Goal: Task Accomplishment & Management: Complete application form

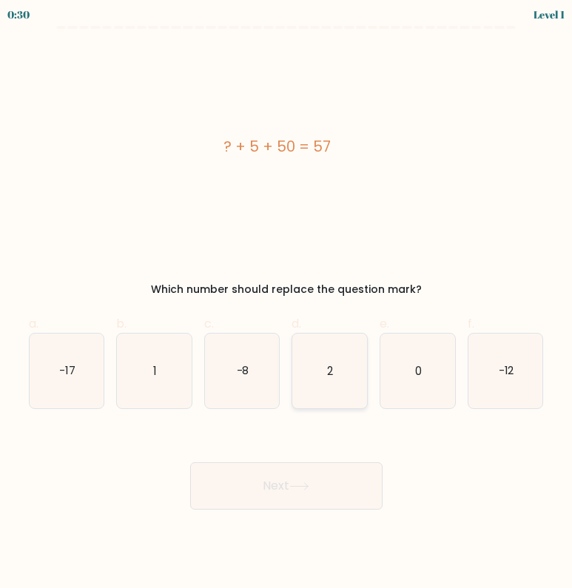
drag, startPoint x: 329, startPoint y: 365, endPoint x: 331, endPoint y: 374, distance: 9.0
click at [329, 365] on text "2" at bounding box center [331, 371] width 6 height 16
click at [287, 304] on input "d. 2" at bounding box center [286, 300] width 1 height 10
radio input "true"
click at [310, 502] on button "Next" at bounding box center [286, 486] width 192 height 47
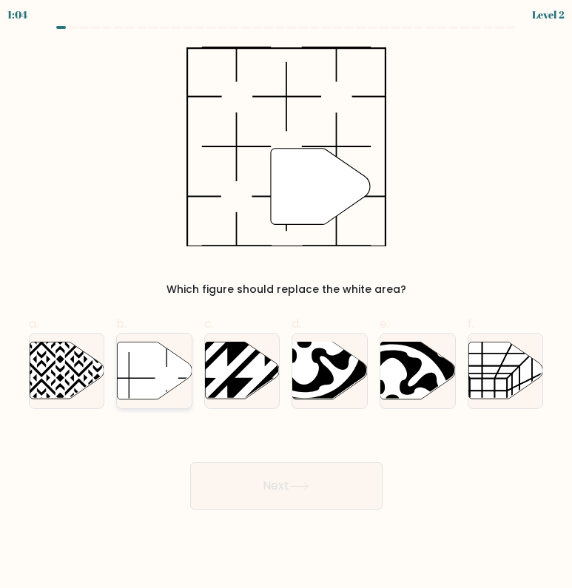
click at [147, 380] on icon at bounding box center [155, 370] width 75 height 57
click at [286, 304] on input "b." at bounding box center [286, 300] width 1 height 10
radio input "true"
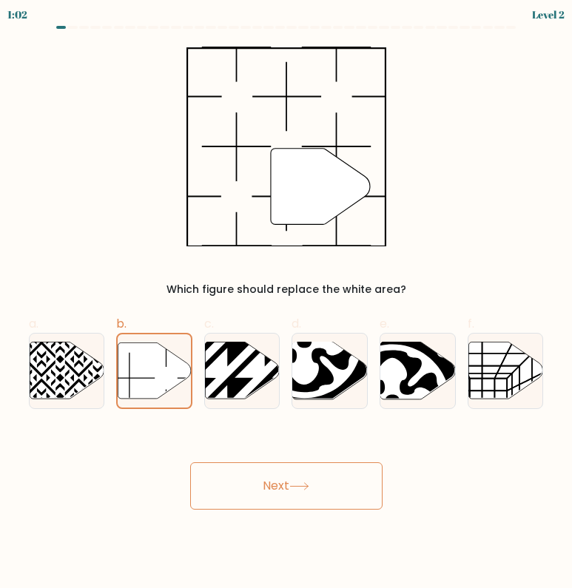
click at [265, 483] on button "Next" at bounding box center [286, 486] width 192 height 47
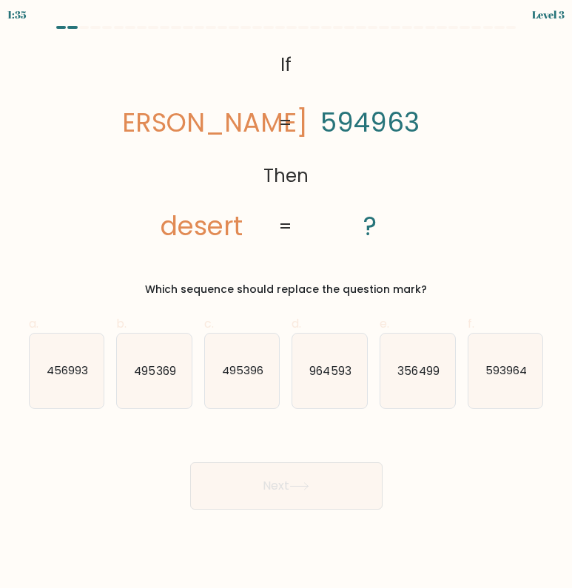
click at [158, 288] on div "Which sequence should replace the question mark?" at bounding box center [286, 290] width 497 height 16
copy div "Which sequence should replace the question mark"
drag, startPoint x: 158, startPoint y: 288, endPoint x: 391, endPoint y: 280, distance: 233.3
click at [391, 280] on div "@import url('https://fonts.googleapis.com/css?family=Abril+Fatface:400,100,100i…" at bounding box center [286, 172] width 533 height 251
click at [488, 378] on text "593964" at bounding box center [506, 371] width 41 height 16
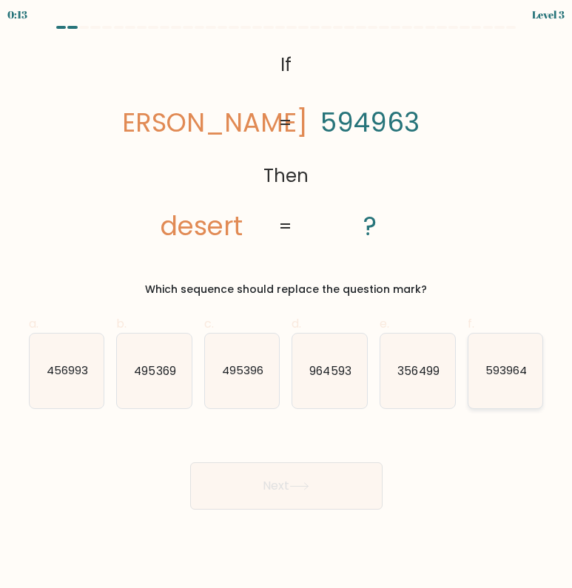
click at [287, 304] on input "f. 593964" at bounding box center [286, 300] width 1 height 10
radio input "true"
click at [332, 483] on button "Next" at bounding box center [286, 486] width 192 height 47
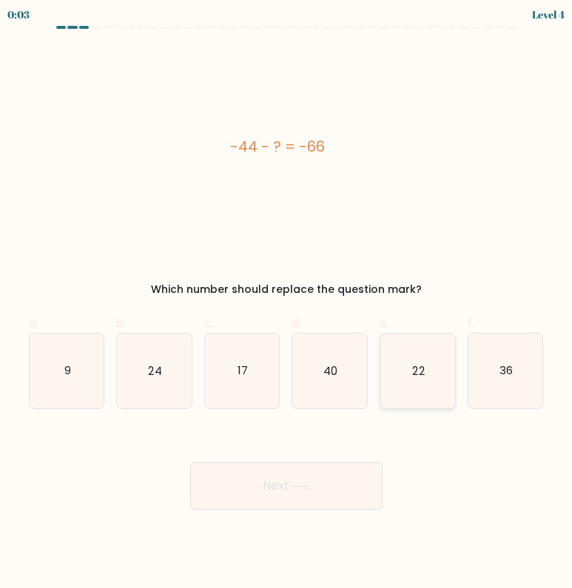
drag, startPoint x: 413, startPoint y: 376, endPoint x: 404, endPoint y: 386, distance: 13.6
click at [413, 376] on text "22" at bounding box center [418, 371] width 12 height 16
click at [287, 304] on input "e. 22" at bounding box center [286, 300] width 1 height 10
radio input "true"
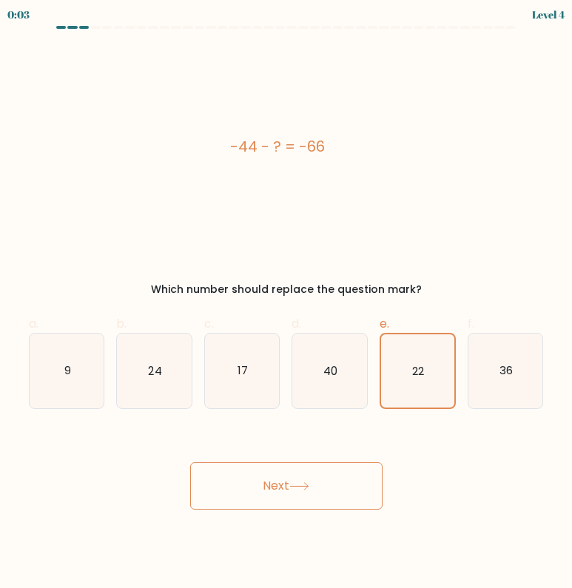
click at [303, 491] on button "Next" at bounding box center [286, 486] width 192 height 47
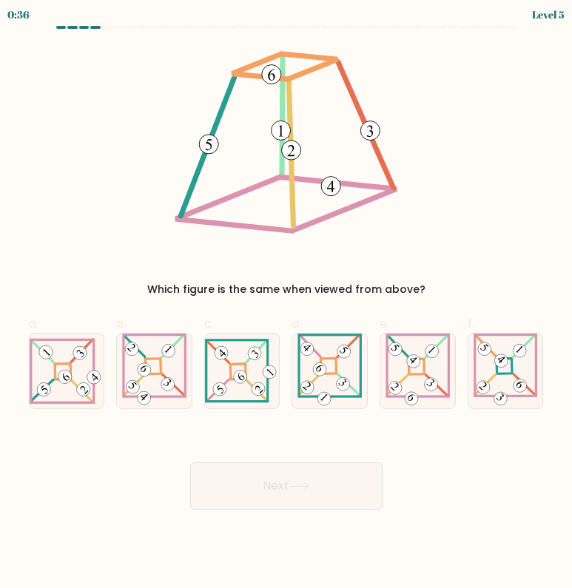
click at [446, 143] on div "Which figure is the same when viewed from above?" at bounding box center [286, 172] width 533 height 251
click at [421, 146] on div "Gambar manakah yang sama jika dilihat dari atas?" at bounding box center [286, 172] width 533 height 251
click at [77, 369] on icon at bounding box center [67, 371] width 75 height 67
click at [286, 304] on input "A." at bounding box center [286, 300] width 1 height 10
radio input "true"
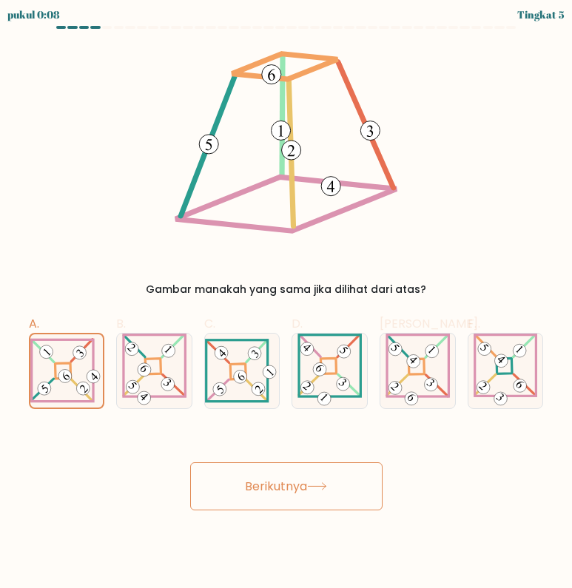
click at [249, 492] on font "Berikutnya" at bounding box center [276, 486] width 62 height 17
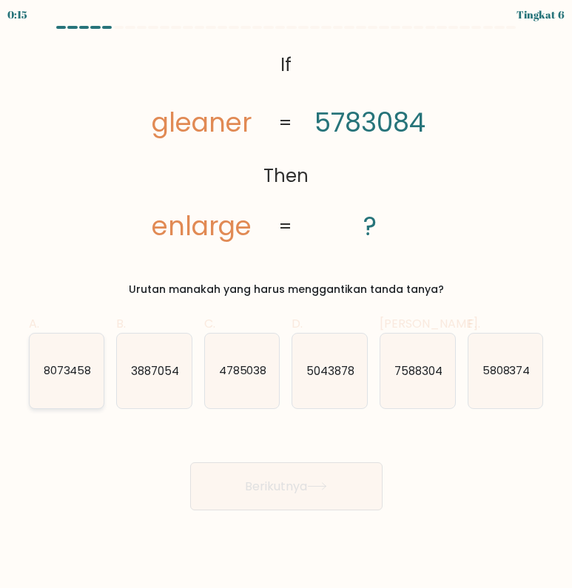
drag, startPoint x: 78, startPoint y: 378, endPoint x: 80, endPoint y: 388, distance: 9.9
click at [78, 378] on text "8073458" at bounding box center [67, 371] width 48 height 16
click at [286, 304] on input "A. 8073458" at bounding box center [286, 300] width 1 height 10
radio input "true"
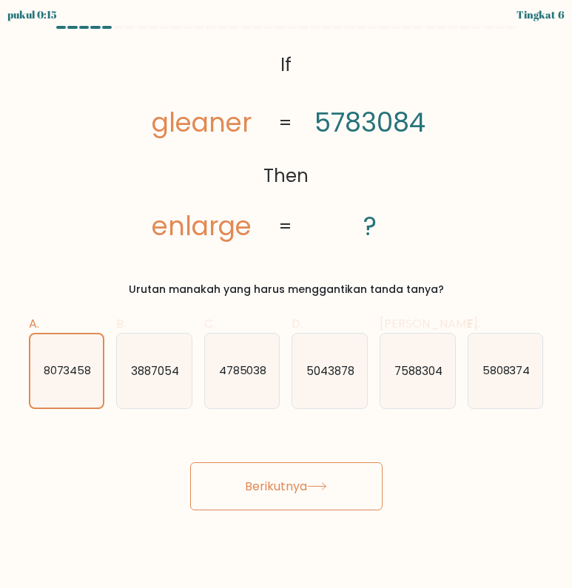
click at [299, 486] on font "Berikutnya" at bounding box center [276, 486] width 62 height 17
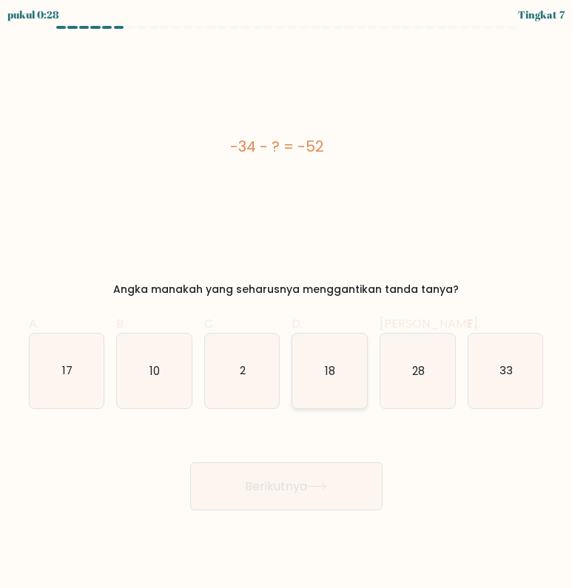
click at [318, 366] on icon "18" at bounding box center [329, 371] width 75 height 75
click at [287, 304] on input "D. 18" at bounding box center [286, 300] width 1 height 10
radio input "true"
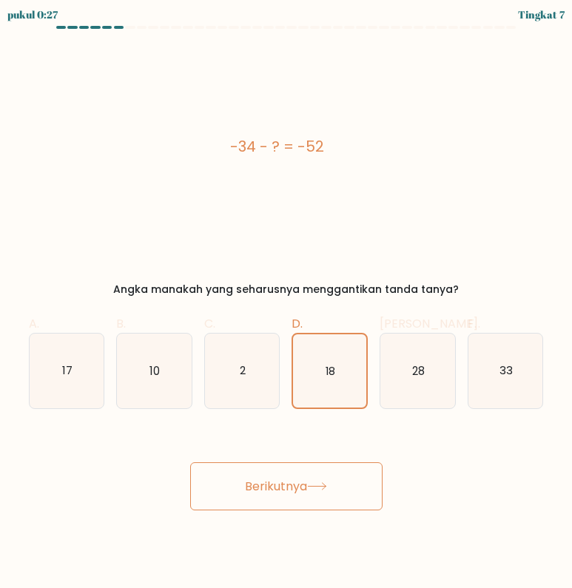
click at [304, 491] on font "Berikutnya" at bounding box center [276, 486] width 62 height 17
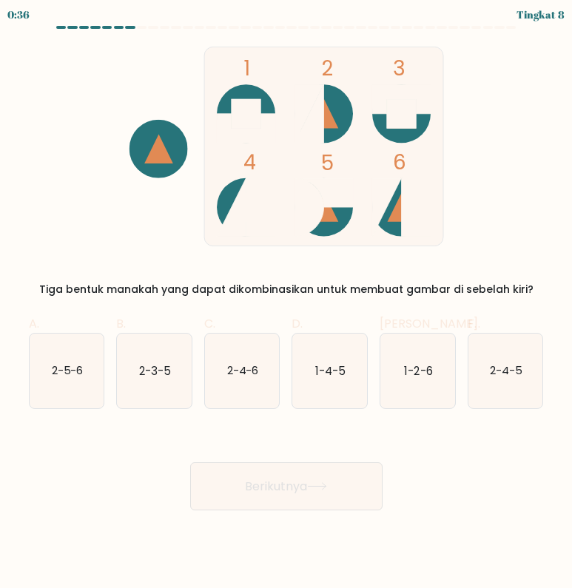
click at [335, 93] on circle at bounding box center [324, 113] width 58 height 58
click at [233, 175] on rect at bounding box center [323, 146] width 239 height 199
click at [229, 381] on icon "2-4-6" at bounding box center [242, 371] width 75 height 75
click at [286, 304] on input "C. 2-4-6" at bounding box center [286, 300] width 1 height 10
radio input "true"
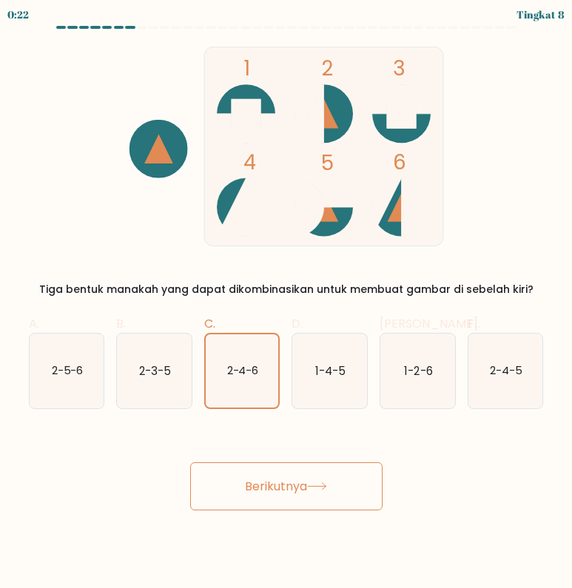
click at [286, 481] on font "Berikutnya" at bounding box center [276, 486] width 62 height 17
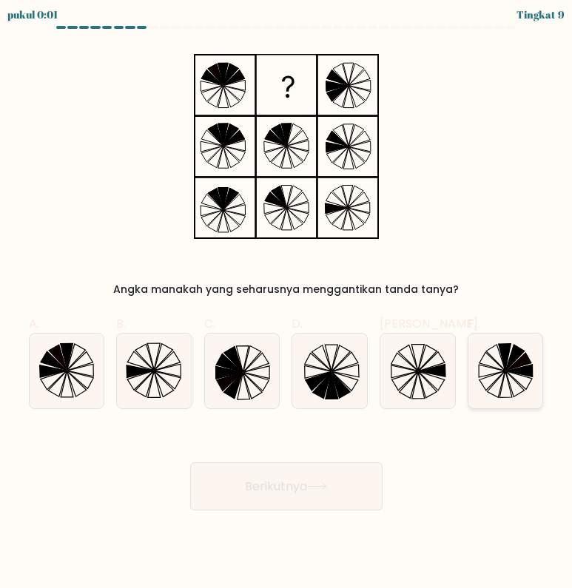
click at [524, 374] on icon at bounding box center [519, 371] width 27 height 13
click at [287, 304] on input "F." at bounding box center [286, 300] width 1 height 10
radio input "true"
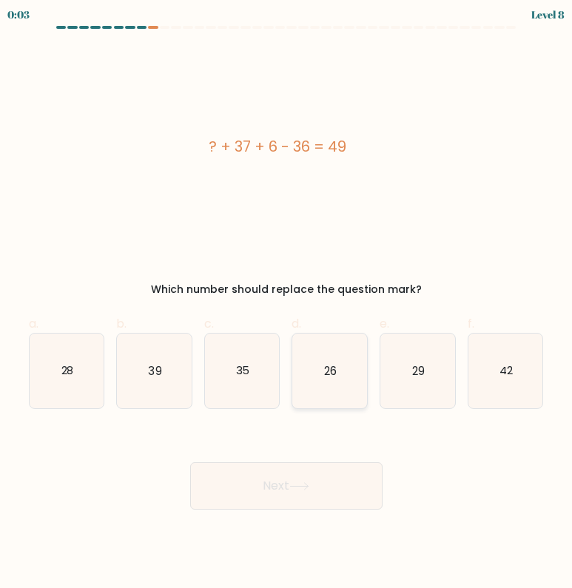
click at [337, 372] on text "26" at bounding box center [330, 371] width 13 height 16
click at [287, 304] on input "d. 26" at bounding box center [286, 300] width 1 height 10
radio input "true"
click at [286, 495] on button "Next" at bounding box center [286, 486] width 192 height 47
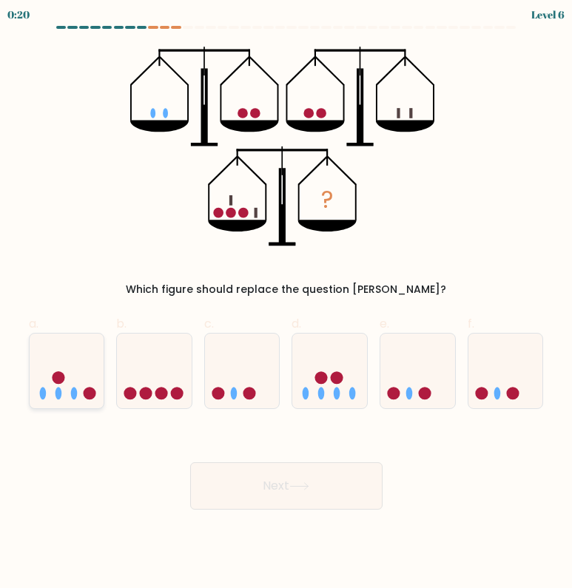
click at [57, 382] on circle at bounding box center [58, 378] width 13 height 13
click at [286, 304] on input "a." at bounding box center [286, 300] width 1 height 10
radio input "true"
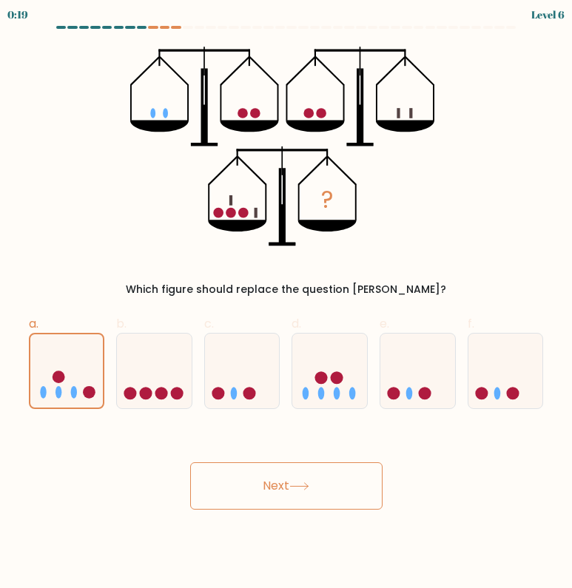
click at [266, 474] on button "Next" at bounding box center [286, 486] width 192 height 47
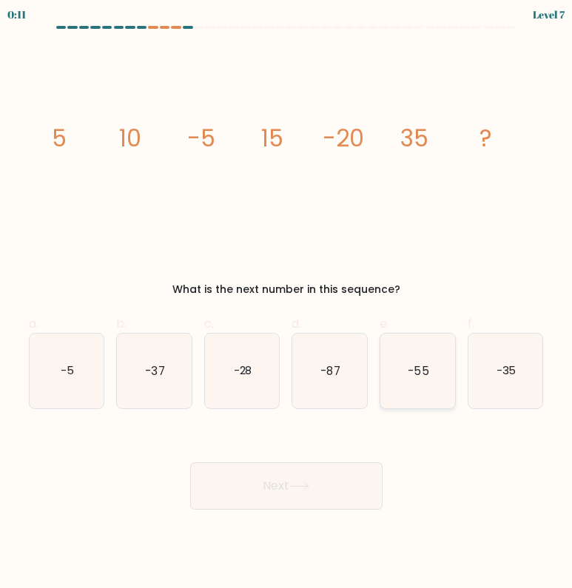
click at [421, 380] on icon "-55" at bounding box center [417, 371] width 75 height 75
click at [287, 304] on input "e. -55" at bounding box center [286, 300] width 1 height 10
radio input "true"
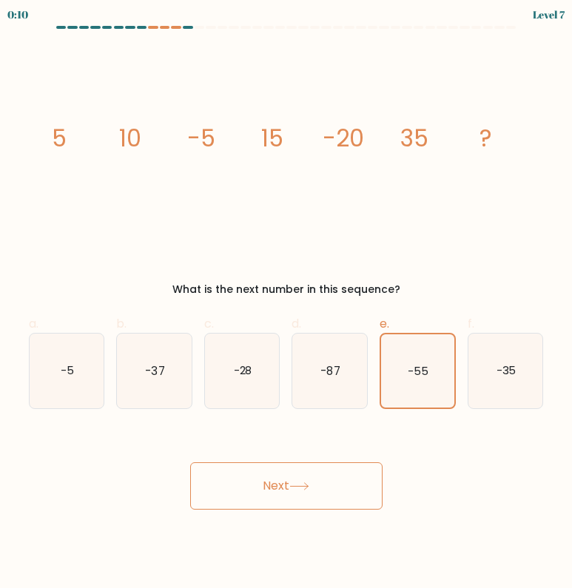
click at [284, 483] on button "Next" at bounding box center [286, 486] width 192 height 47
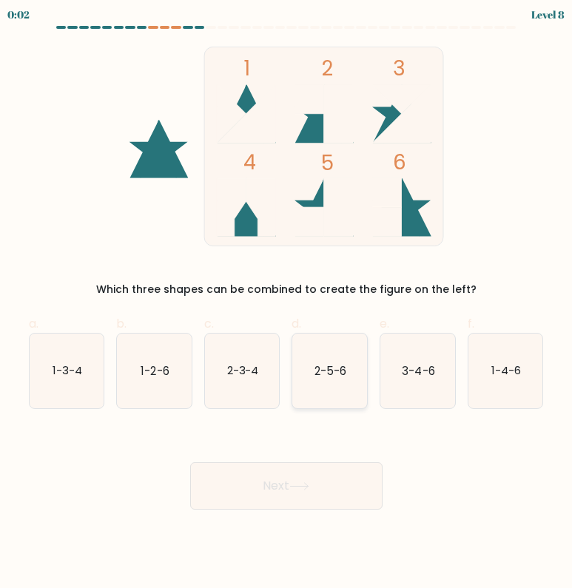
click at [323, 373] on text "2-5-6" at bounding box center [331, 371] width 32 height 16
click at [287, 304] on input "d. 2-5-6" at bounding box center [286, 300] width 1 height 10
radio input "true"
click at [312, 476] on button "Next" at bounding box center [286, 486] width 192 height 47
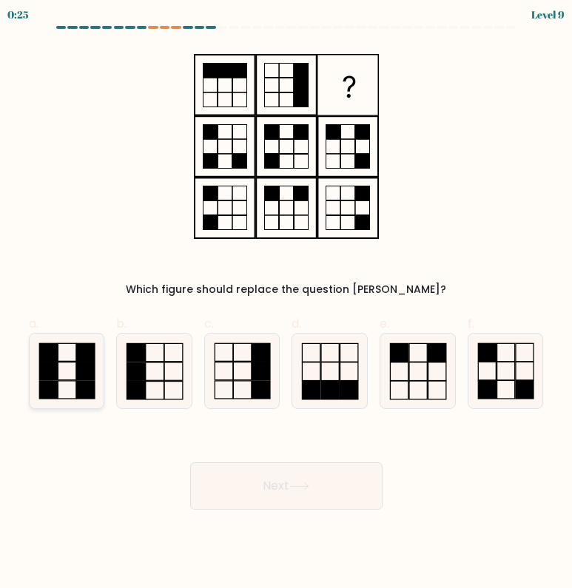
click at [68, 380] on rect at bounding box center [67, 372] width 19 height 18
click at [286, 304] on input "a." at bounding box center [286, 300] width 1 height 10
radio input "true"
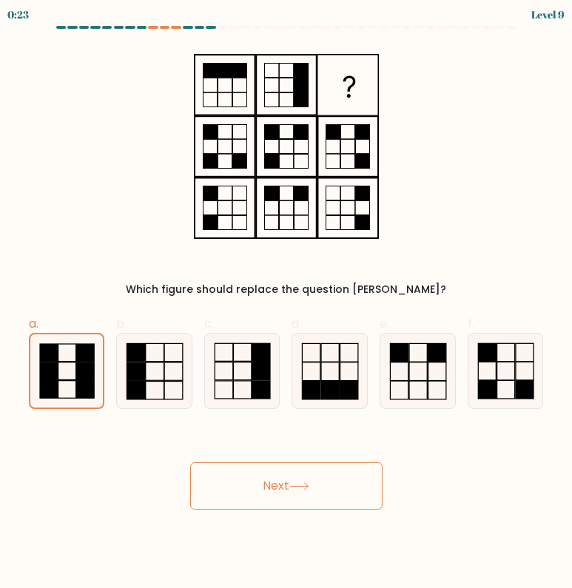
click at [340, 480] on button "Next" at bounding box center [286, 486] width 192 height 47
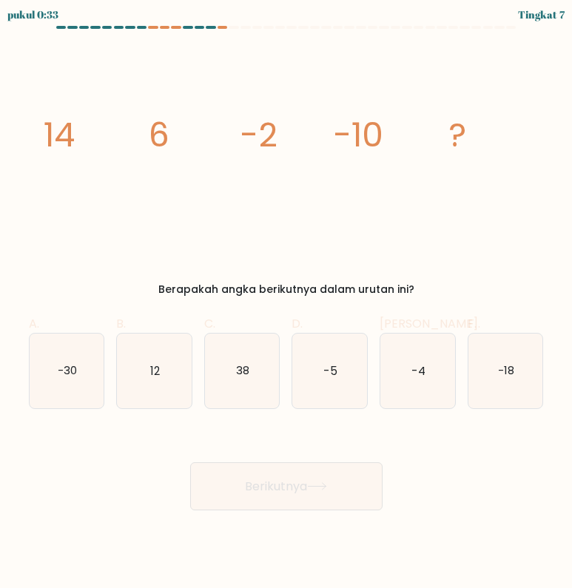
click at [444, 278] on div "image/svg+xml 14 6 -2 -10 ? Berapakah angka berikutnya dalam urutan ini?" at bounding box center [286, 172] width 533 height 251
click at [407, 381] on icon "-4" at bounding box center [417, 371] width 75 height 75
click at [287, 304] on input "Dan. -4" at bounding box center [286, 300] width 1 height 10
radio input "true"
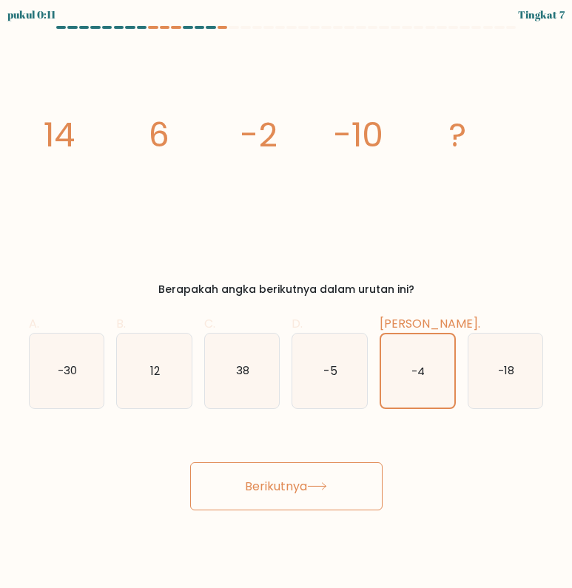
click at [307, 478] on font "Berikutnya" at bounding box center [276, 486] width 62 height 17
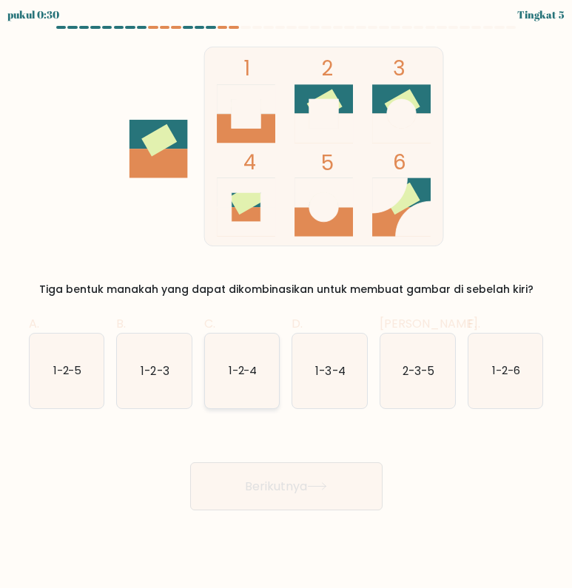
click at [233, 385] on icon "1-2-4" at bounding box center [242, 371] width 75 height 75
click at [286, 304] on input "C. 1-2-4" at bounding box center [286, 300] width 1 height 10
radio input "true"
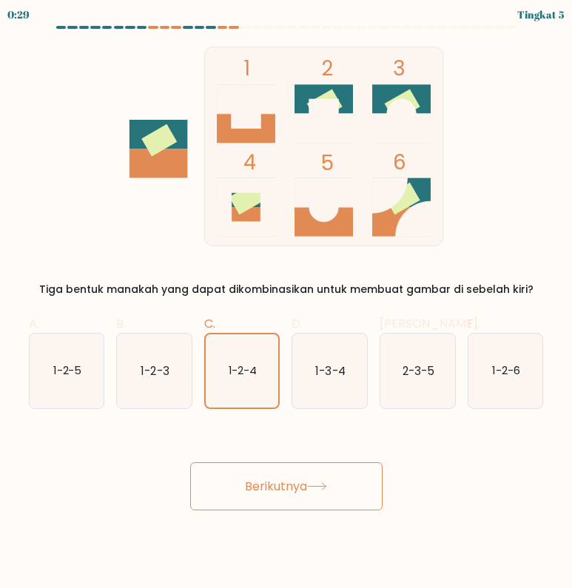
click at [298, 486] on font "Berikutnya" at bounding box center [276, 486] width 62 height 17
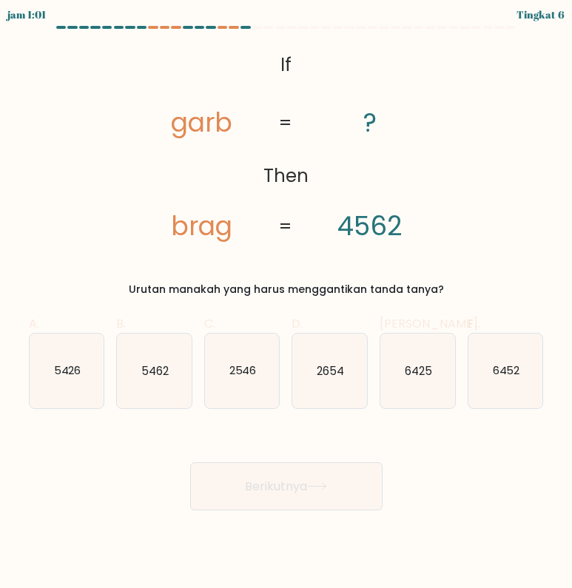
click at [182, 118] on tspan "garb" at bounding box center [201, 122] width 61 height 36
drag, startPoint x: 182, startPoint y: 118, endPoint x: 208, endPoint y: 146, distance: 38.2
click at [208, 146] on icon "@import url('https://fonts.googleapis.com/css?family=Abril+Fatface:400,100,100i…" at bounding box center [286, 147] width 324 height 200
copy tspan "garb"
click at [312, 375] on icon "2654" at bounding box center [329, 371] width 75 height 75
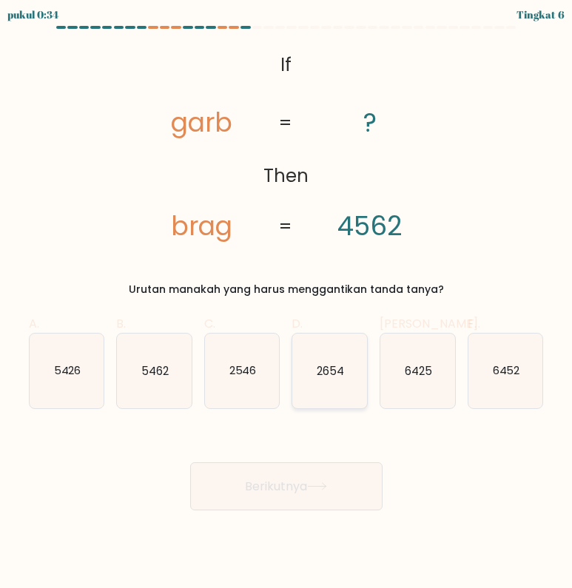
click at [287, 304] on input "D. 2654" at bounding box center [286, 300] width 1 height 10
radio input "true"
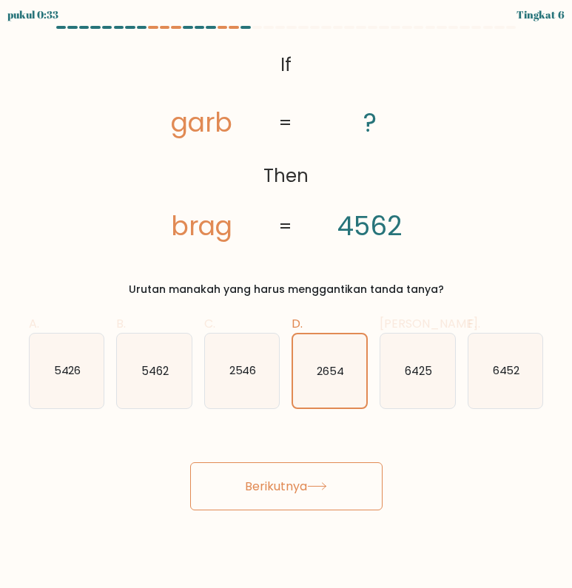
click at [303, 480] on font "Berikutnya" at bounding box center [276, 486] width 62 height 17
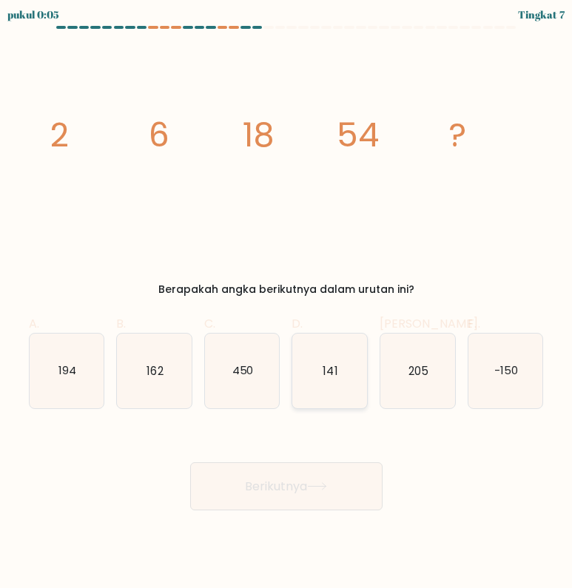
drag, startPoint x: 343, startPoint y: 375, endPoint x: 339, endPoint y: 386, distance: 11.0
click at [343, 375] on icon "141" at bounding box center [329, 371] width 75 height 75
click at [287, 304] on input "D. 141" at bounding box center [286, 300] width 1 height 10
radio input "true"
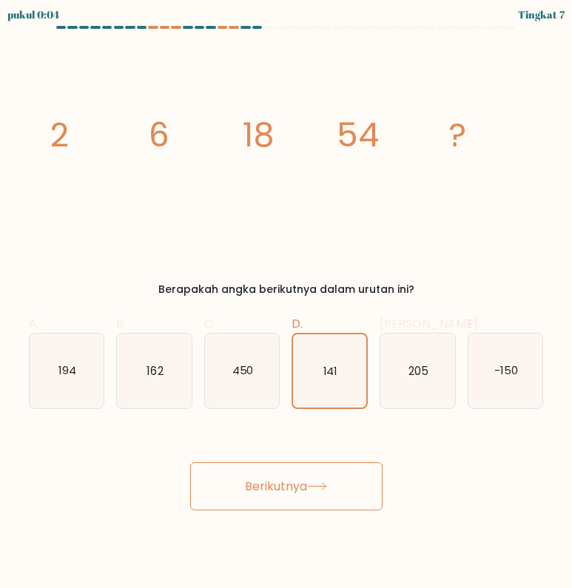
click at [314, 489] on icon at bounding box center [317, 487] width 20 height 8
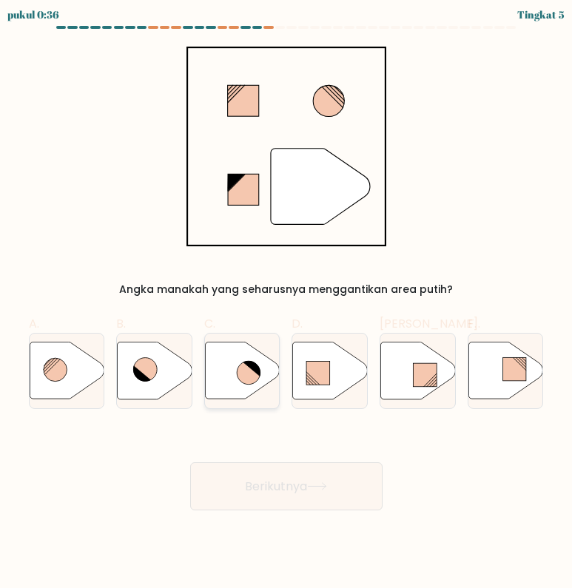
click at [247, 376] on icon at bounding box center [249, 373] width 24 height 24
click at [286, 304] on input "C." at bounding box center [286, 300] width 1 height 10
radio input "true"
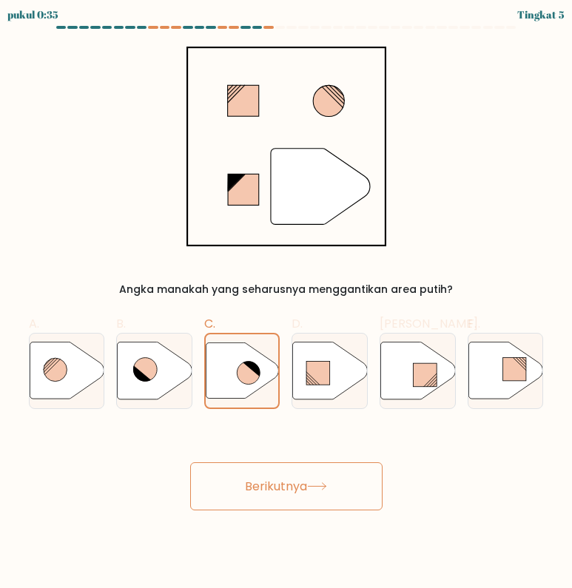
click at [287, 478] on font "Berikutnya" at bounding box center [276, 486] width 62 height 17
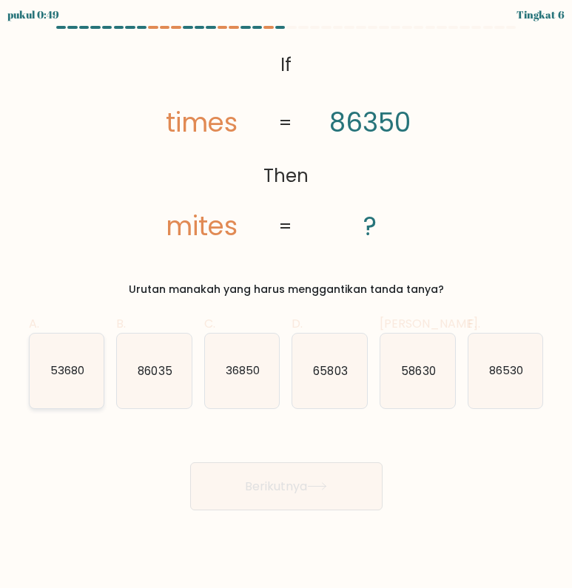
click at [87, 386] on icon "53680" at bounding box center [67, 371] width 75 height 75
click at [286, 304] on input "A. 53680" at bounding box center [286, 300] width 1 height 10
radio input "true"
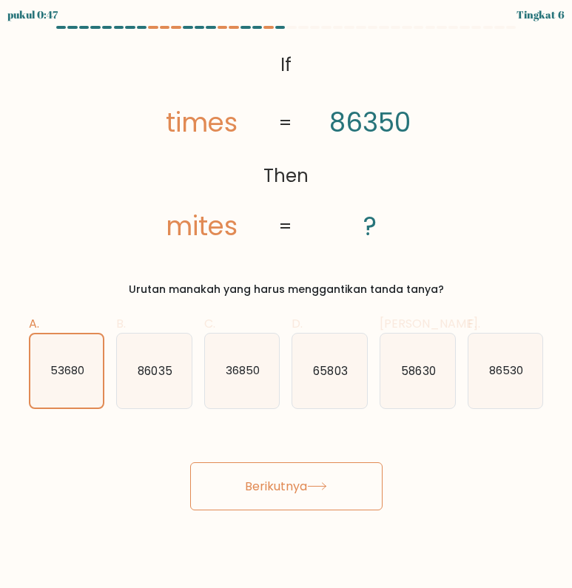
click at [289, 483] on font "Berikutnya" at bounding box center [276, 486] width 62 height 17
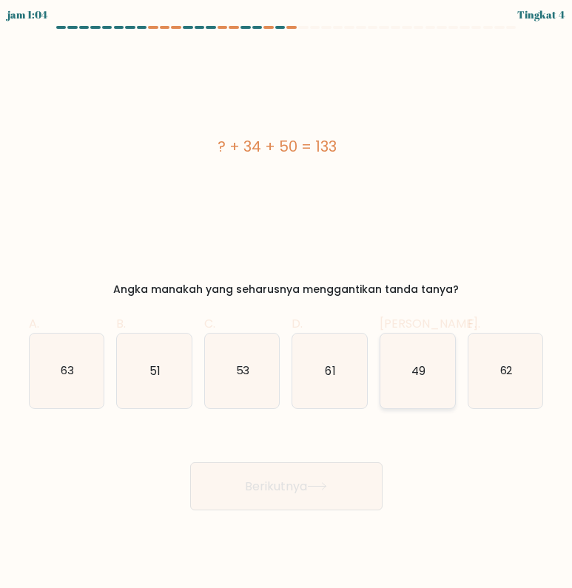
drag, startPoint x: 433, startPoint y: 375, endPoint x: 344, endPoint y: 504, distance: 157.1
click at [432, 377] on icon "49" at bounding box center [417, 371] width 75 height 75
click at [287, 304] on input "Dan. 49" at bounding box center [286, 300] width 1 height 10
radio input "true"
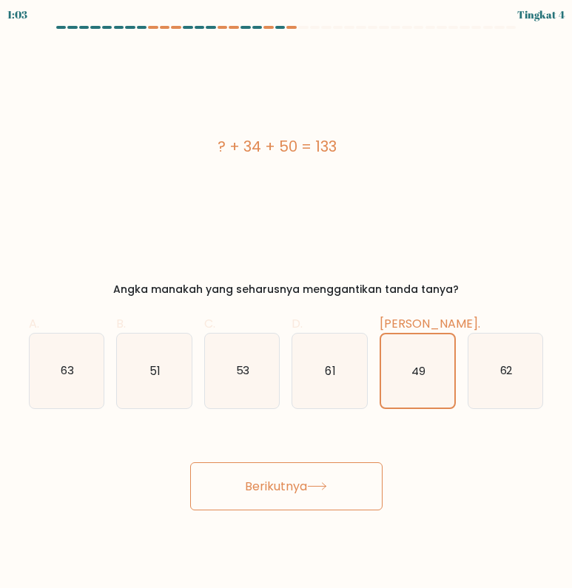
click at [345, 479] on button "Berikutnya" at bounding box center [286, 487] width 192 height 48
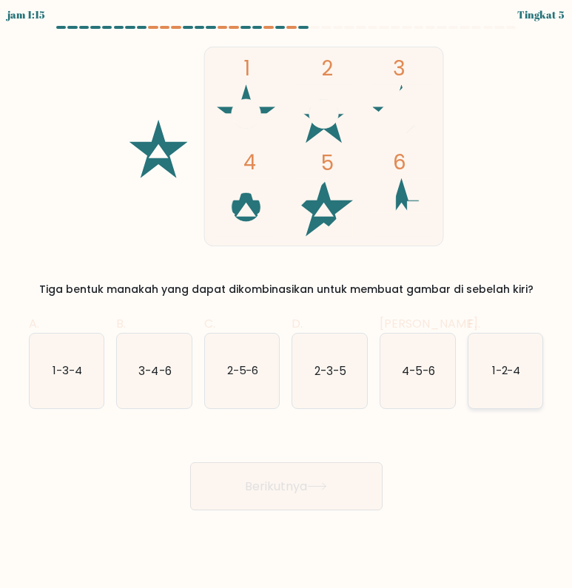
click at [475, 383] on icon "1-2-4" at bounding box center [506, 371] width 75 height 75
click at [287, 304] on input "F. 1-2-4" at bounding box center [286, 300] width 1 height 10
radio input "true"
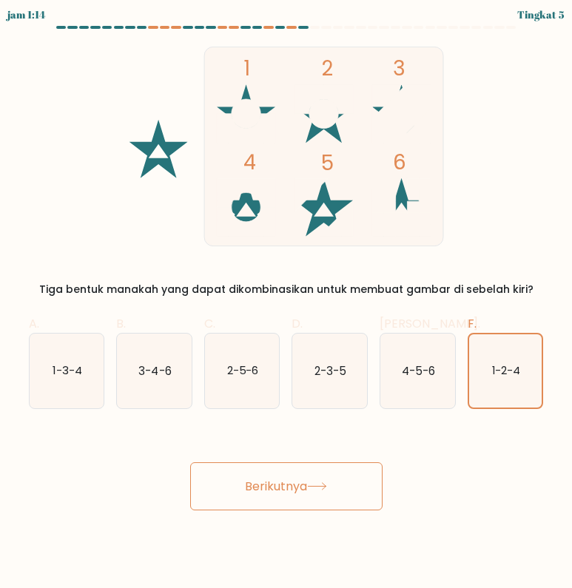
click at [307, 481] on font "Berikutnya" at bounding box center [276, 486] width 62 height 17
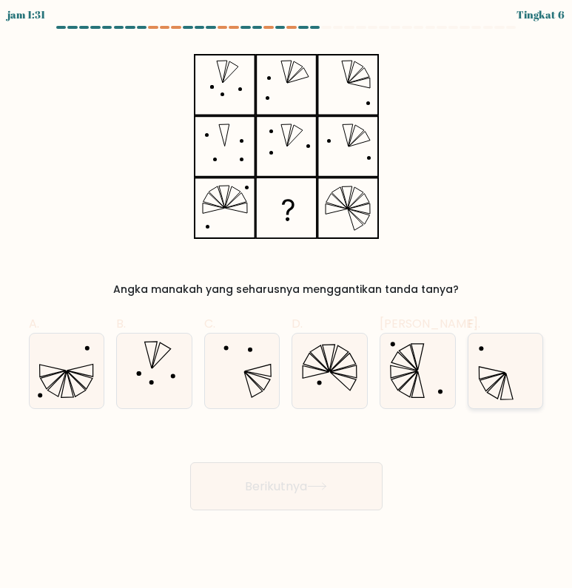
click at [492, 382] on icon at bounding box center [506, 371] width 75 height 75
click at [287, 304] on input "F." at bounding box center [286, 300] width 1 height 10
radio input "true"
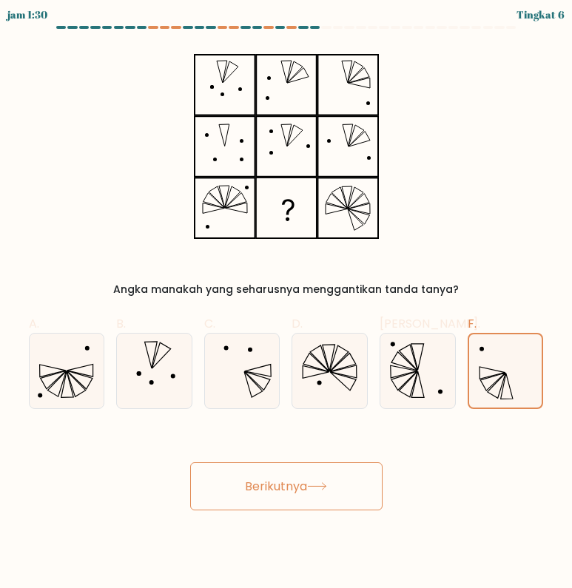
click at [315, 477] on button "Berikutnya" at bounding box center [286, 487] width 192 height 48
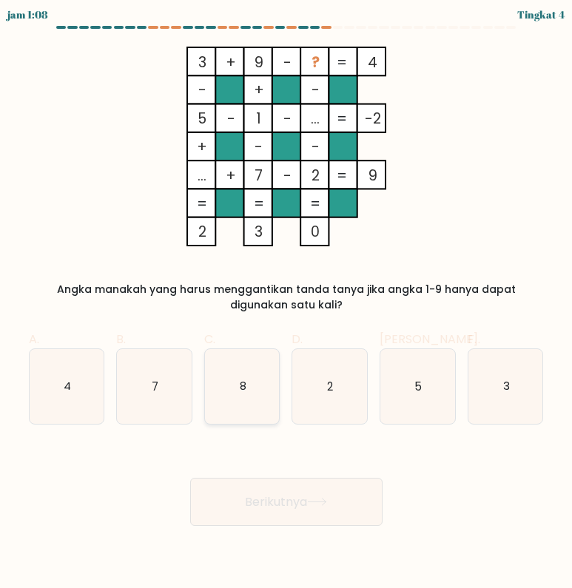
click at [231, 386] on icon "8" at bounding box center [242, 386] width 75 height 75
click at [286, 304] on input "C. 8" at bounding box center [286, 300] width 1 height 10
radio input "true"
click at [268, 494] on font "Berikutnya" at bounding box center [276, 502] width 62 height 17
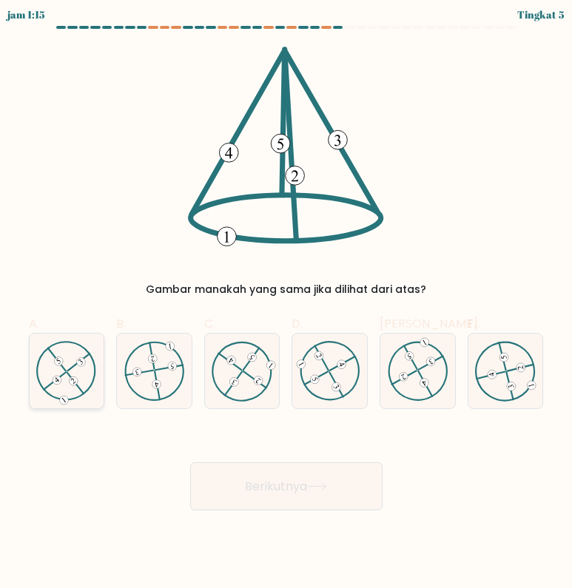
click at [53, 376] on icon at bounding box center [66, 371] width 60 height 60
click at [286, 304] on input "A." at bounding box center [286, 300] width 1 height 10
radio input "true"
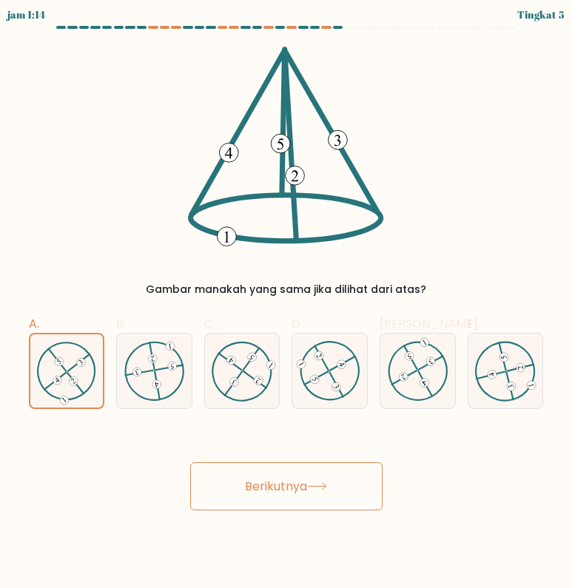
click at [254, 480] on font "Berikutnya" at bounding box center [276, 486] width 62 height 17
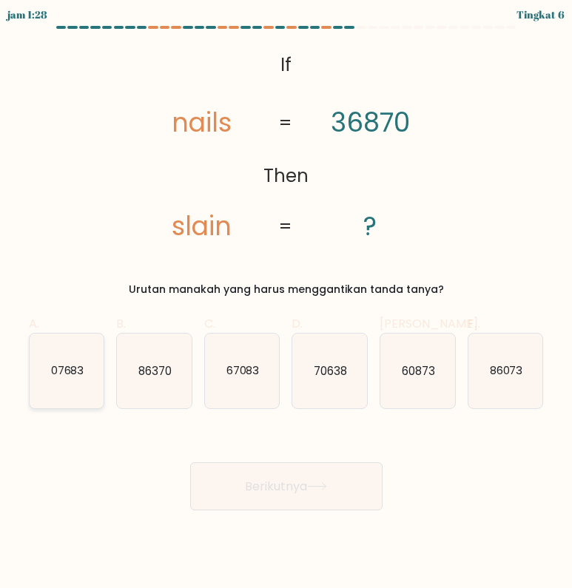
click at [84, 375] on text "07683" at bounding box center [66, 371] width 33 height 16
click at [286, 304] on input "A. 07683" at bounding box center [286, 300] width 1 height 10
radio input "true"
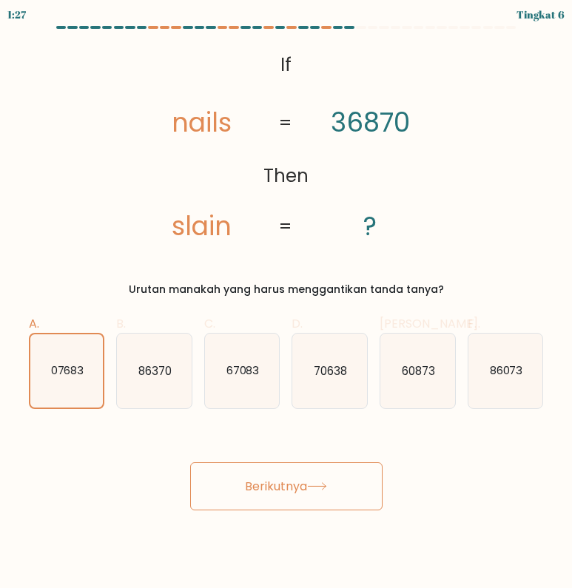
click at [295, 497] on button "Berikutnya" at bounding box center [286, 487] width 192 height 48
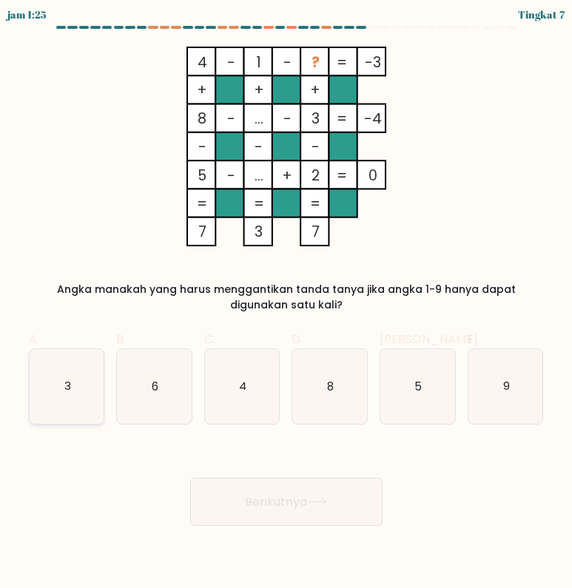
click at [87, 391] on icon "3" at bounding box center [67, 386] width 75 height 75
click at [286, 304] on input "A. 3" at bounding box center [286, 300] width 1 height 10
radio input "true"
click at [135, 400] on icon "6" at bounding box center [154, 386] width 75 height 75
click at [286, 304] on input "B. 6" at bounding box center [286, 300] width 1 height 10
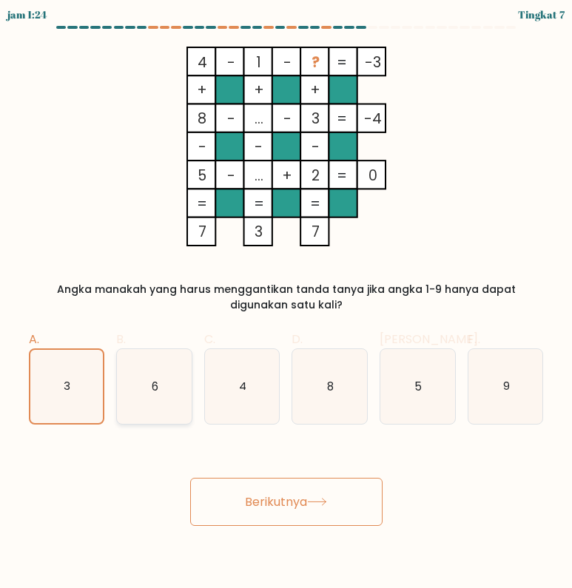
radio input "true"
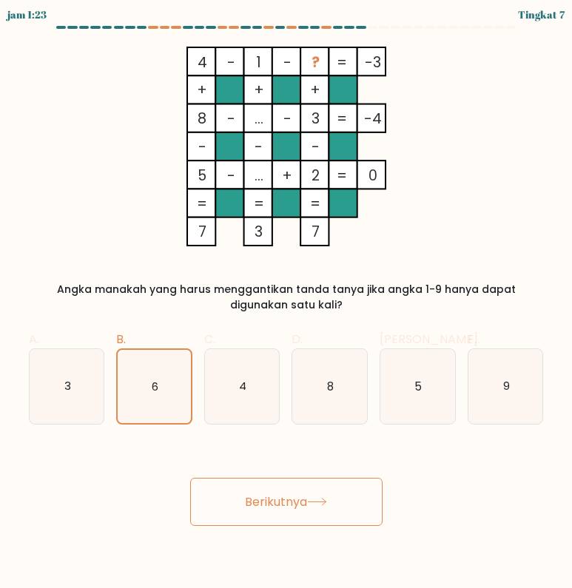
click at [249, 484] on button "Berikutnya" at bounding box center [286, 502] width 192 height 48
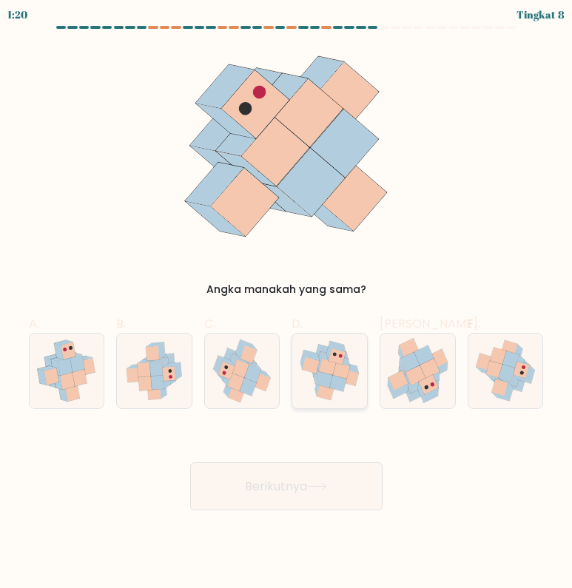
click at [322, 366] on icon at bounding box center [327, 367] width 17 height 16
click at [287, 304] on input "D." at bounding box center [286, 300] width 1 height 10
radio input "true"
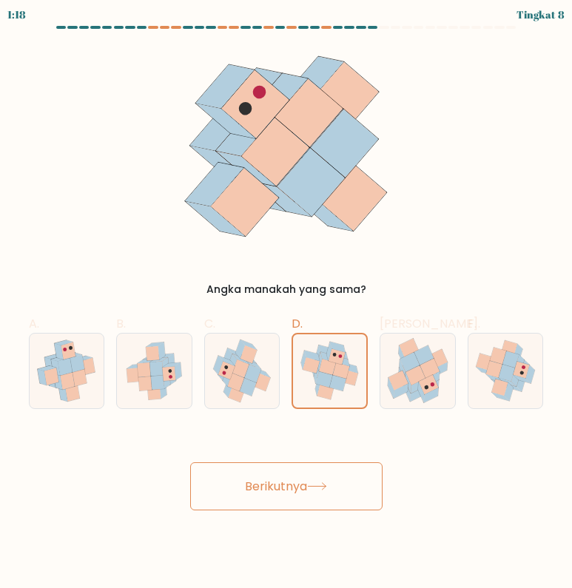
click at [313, 478] on button "Berikutnya" at bounding box center [286, 487] width 192 height 48
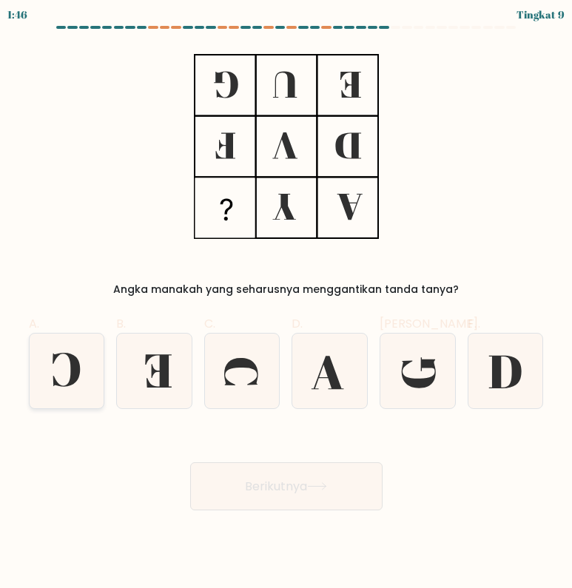
click at [104, 341] on div at bounding box center [67, 371] width 76 height 76
click at [286, 304] on input "A." at bounding box center [286, 300] width 1 height 10
radio input "true"
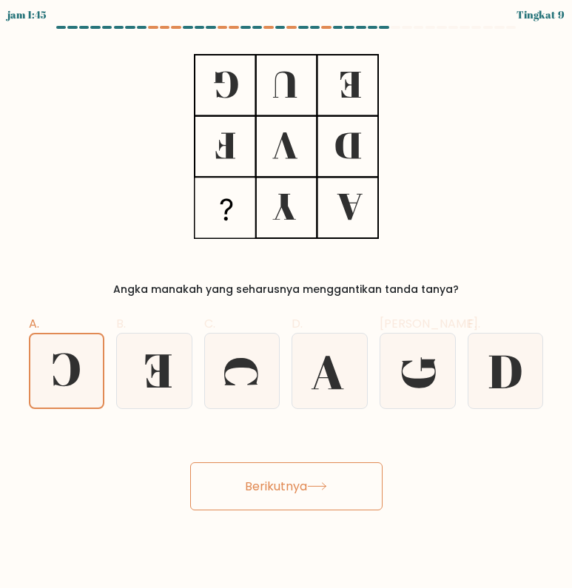
click at [310, 477] on button "Berikutnya" at bounding box center [286, 487] width 192 height 48
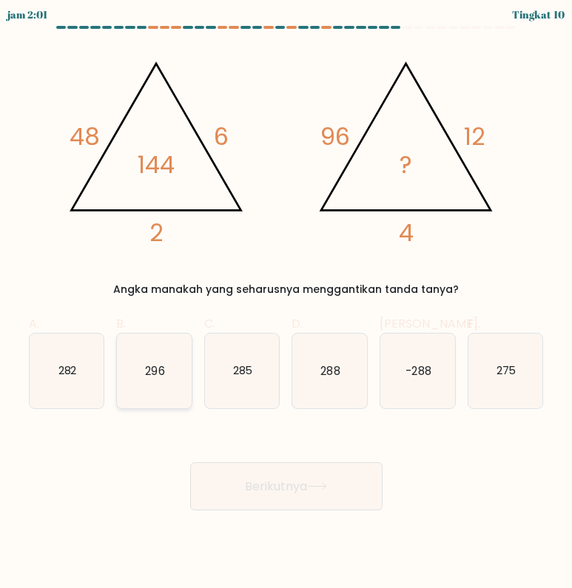
click at [148, 373] on text "296" at bounding box center [154, 371] width 19 height 16
click at [286, 304] on input "B. 296" at bounding box center [286, 300] width 1 height 10
radio input "true"
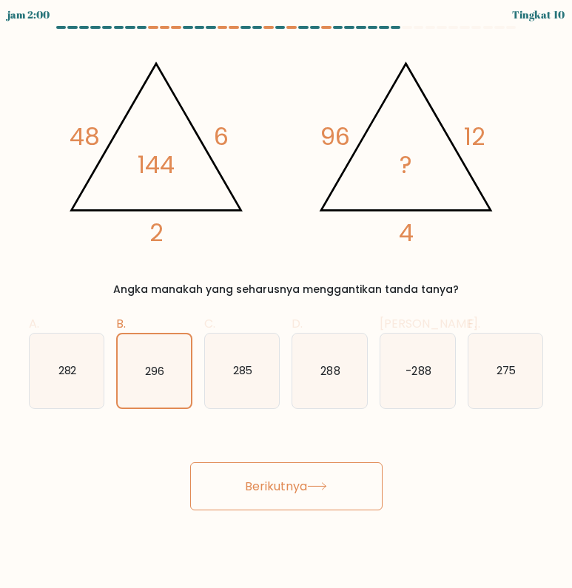
click at [293, 475] on button "Berikutnya" at bounding box center [286, 487] width 192 height 48
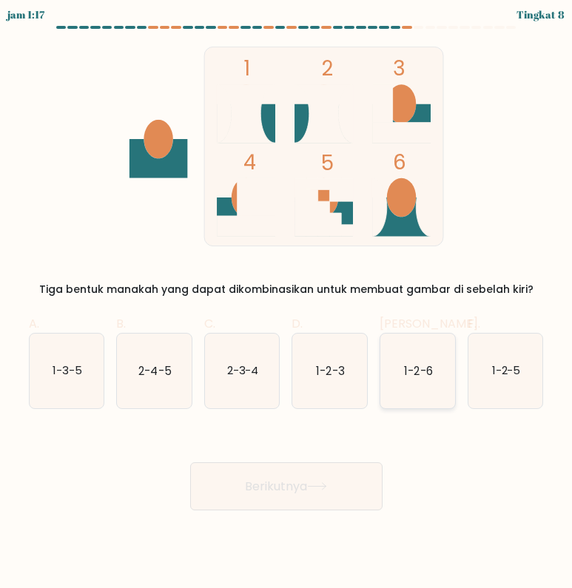
click at [412, 362] on icon "1-2-6" at bounding box center [417, 371] width 75 height 75
click at [287, 304] on input "Dan. 1-2-6" at bounding box center [286, 300] width 1 height 10
radio input "true"
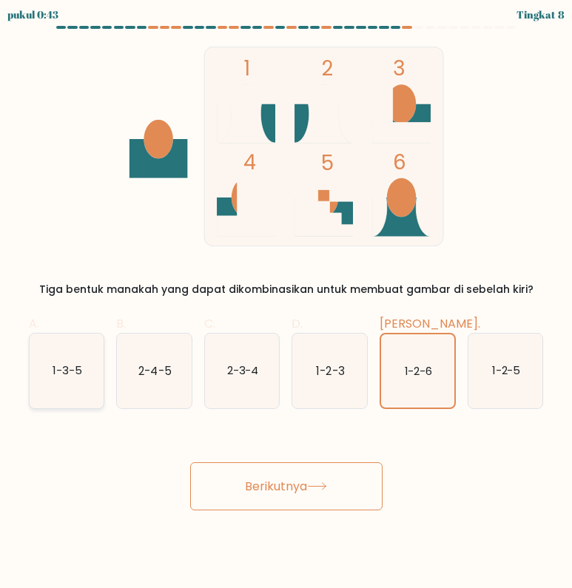
click at [66, 353] on icon "1-3-5" at bounding box center [67, 371] width 75 height 75
click at [286, 304] on input "A. 1-3-5" at bounding box center [286, 300] width 1 height 10
radio input "true"
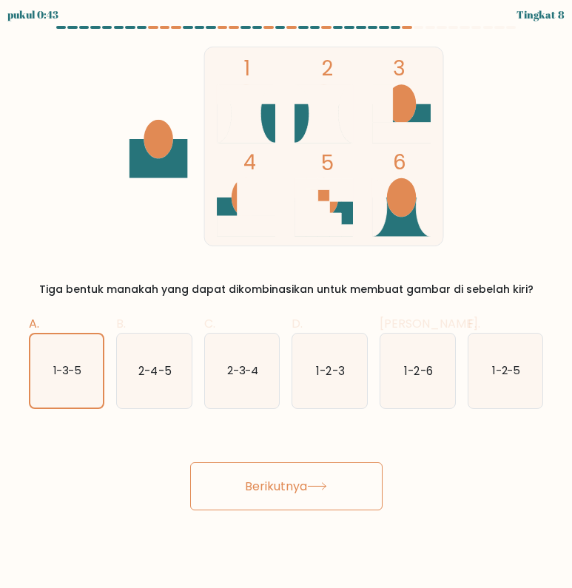
click at [272, 482] on font "Berikutnya" at bounding box center [276, 486] width 62 height 17
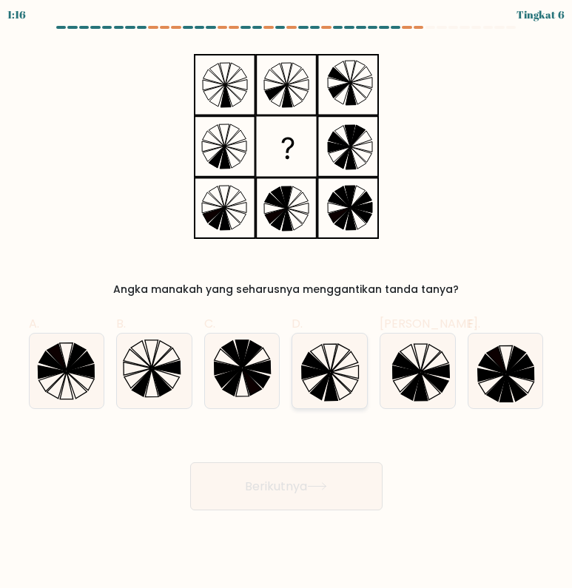
click at [321, 358] on icon at bounding box center [329, 371] width 75 height 75
click at [287, 304] on input "D." at bounding box center [286, 300] width 1 height 10
radio input "true"
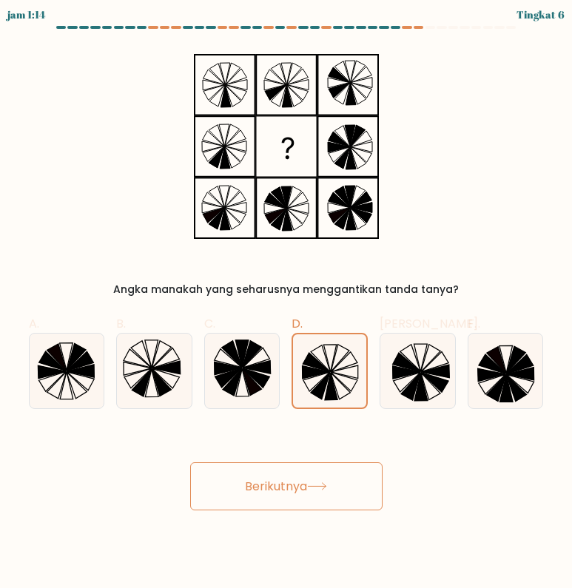
click at [366, 485] on button "Berikutnya" at bounding box center [286, 487] width 192 height 48
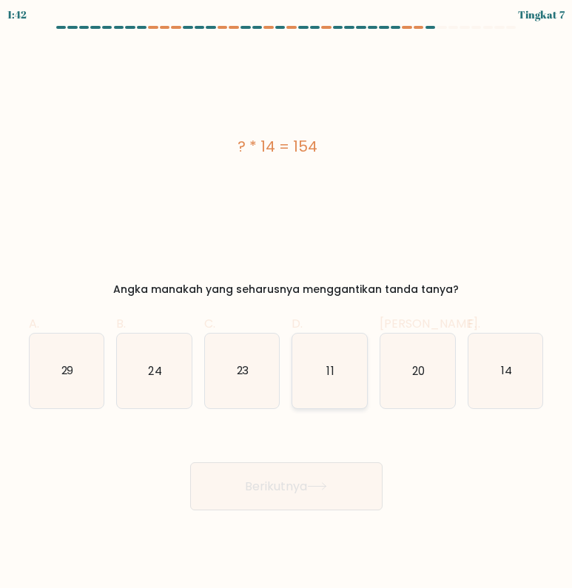
drag, startPoint x: 332, startPoint y: 368, endPoint x: 332, endPoint y: 400, distance: 31.8
click at [332, 368] on text "11" at bounding box center [330, 371] width 7 height 16
click at [287, 304] on input "D. 11" at bounding box center [286, 300] width 1 height 10
radio input "true"
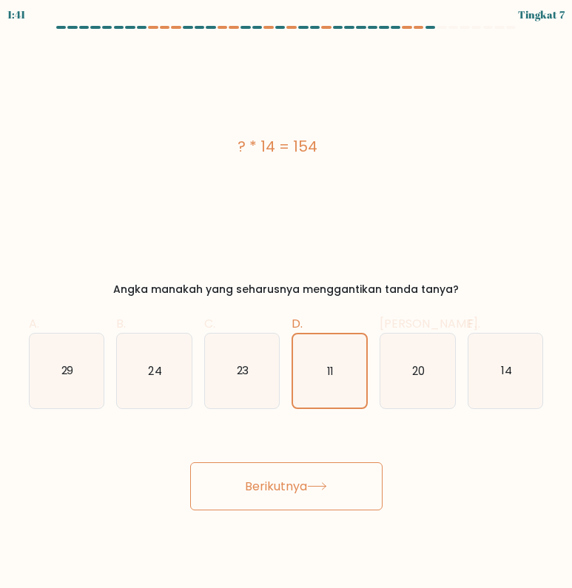
click at [316, 494] on button "Berikutnya" at bounding box center [286, 487] width 192 height 48
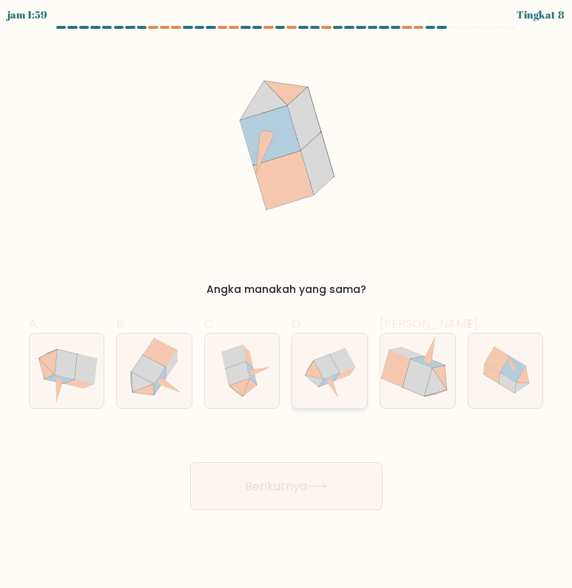
click at [355, 383] on icon at bounding box center [330, 371] width 75 height 75
click at [287, 304] on input "D." at bounding box center [286, 300] width 1 height 10
radio input "true"
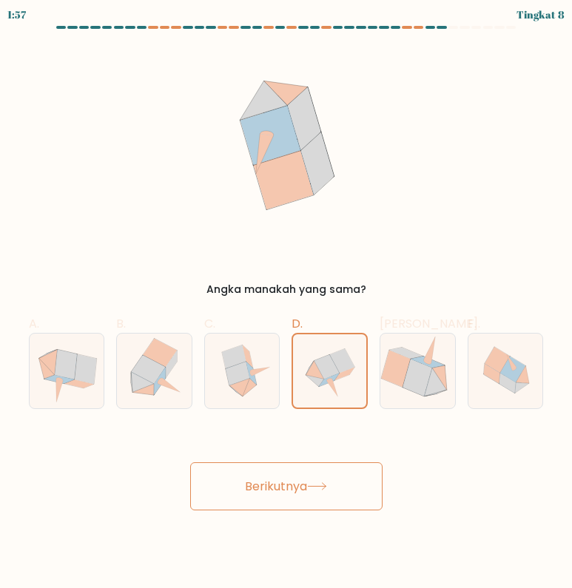
click at [338, 477] on button "Berikutnya" at bounding box center [286, 487] width 192 height 48
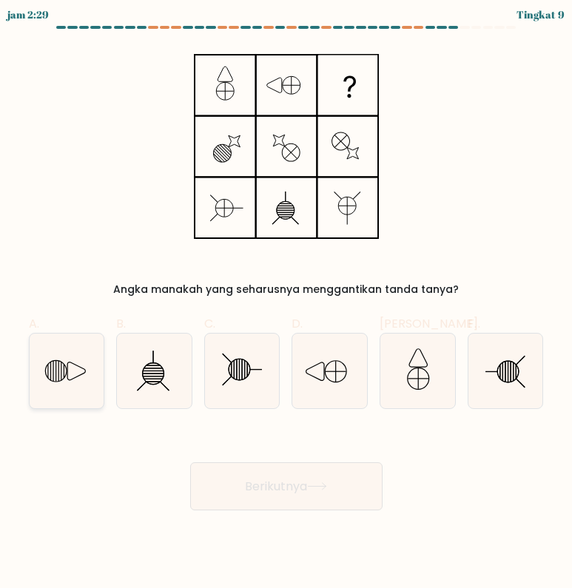
click at [61, 370] on line at bounding box center [61, 371] width 0 height 19
click at [286, 304] on input "A." at bounding box center [286, 300] width 1 height 10
radio input "true"
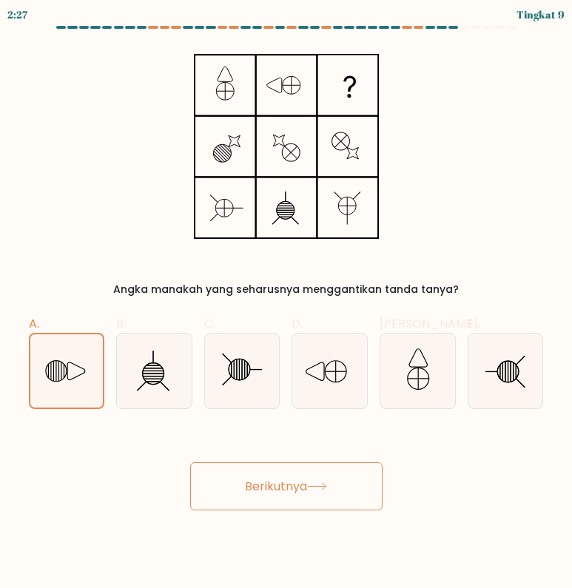
click at [275, 474] on button "Berikutnya" at bounding box center [286, 487] width 192 height 48
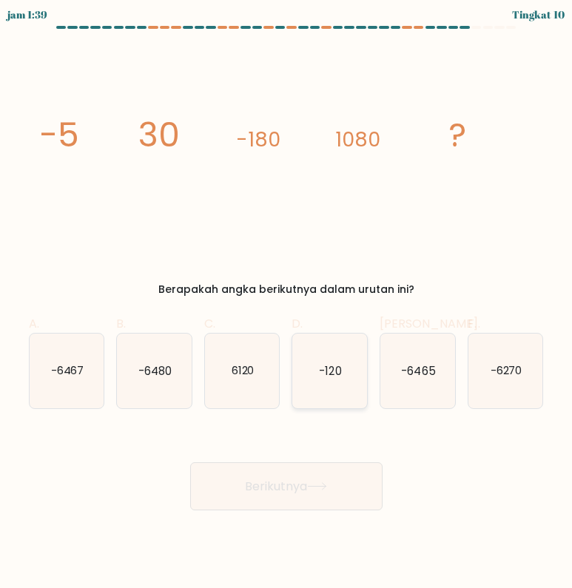
click at [326, 374] on text "-120" at bounding box center [331, 371] width 22 height 16
click at [287, 304] on input "D. -120" at bounding box center [286, 300] width 1 height 10
radio input "true"
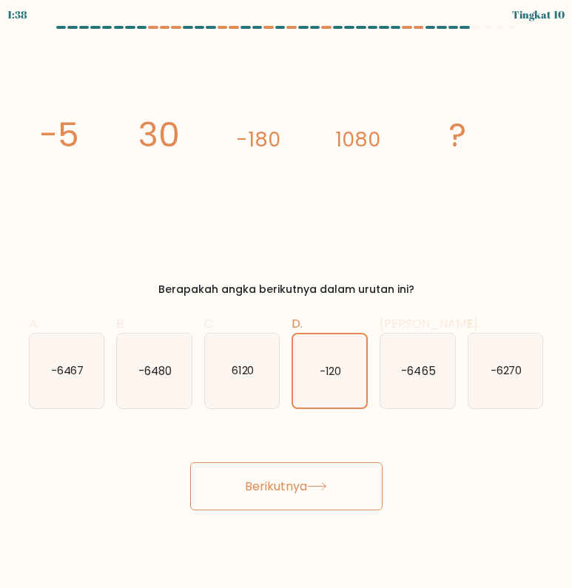
click at [293, 490] on font "Berikutnya" at bounding box center [276, 486] width 62 height 17
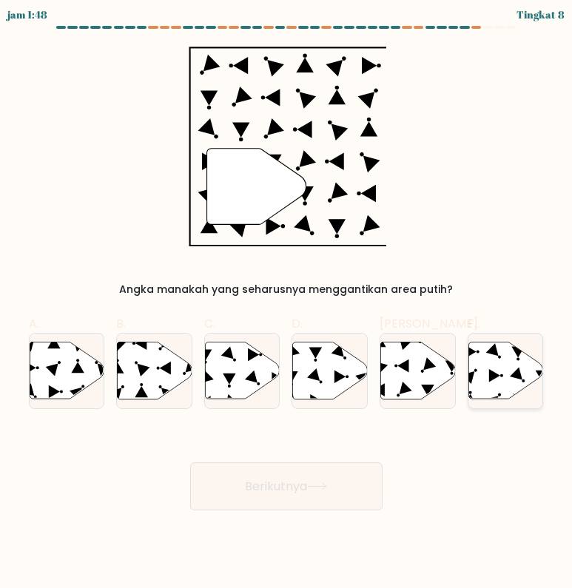
click at [495, 373] on icon at bounding box center [494, 375] width 11 height 13
click at [287, 304] on input "F." at bounding box center [286, 300] width 1 height 10
radio input "true"
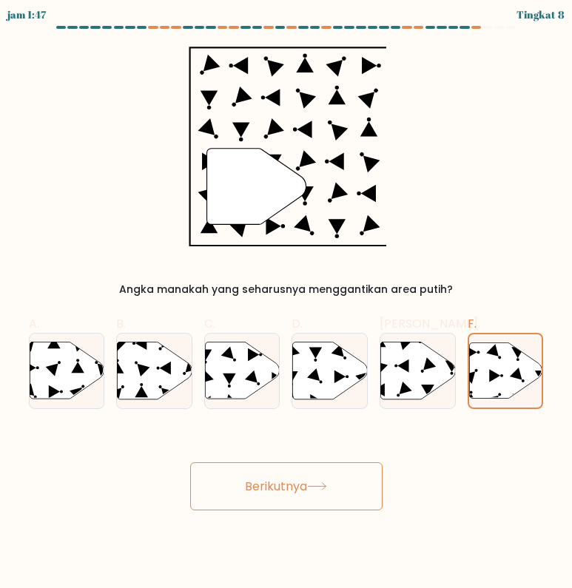
click at [260, 481] on font "Berikutnya" at bounding box center [276, 486] width 62 height 17
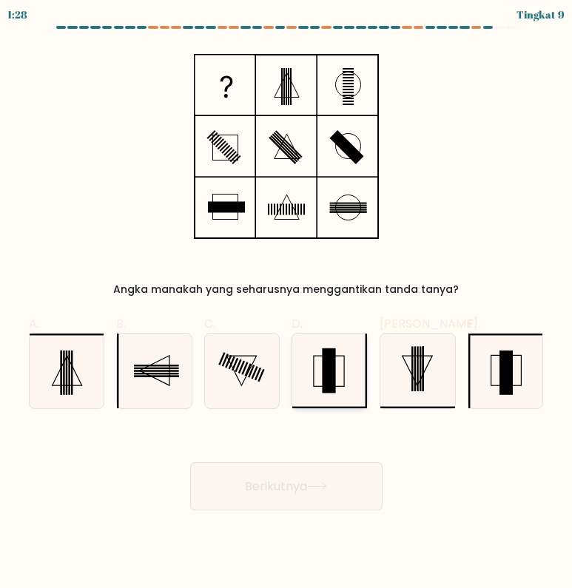
click at [324, 372] on rect at bounding box center [329, 371] width 13 height 44
click at [287, 304] on input "D." at bounding box center [286, 300] width 1 height 10
radio input "true"
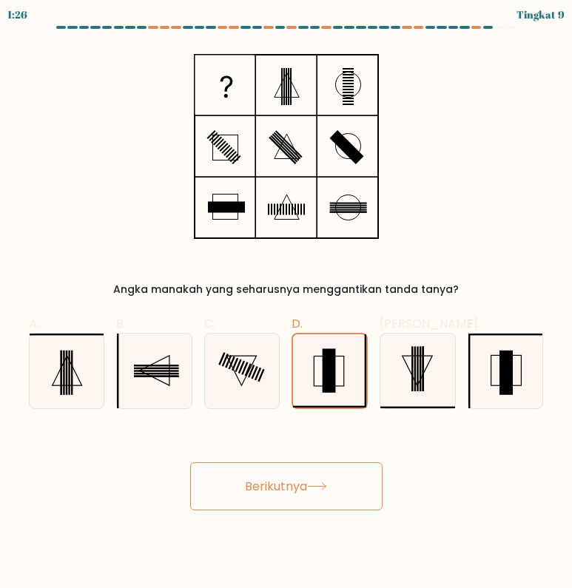
click at [312, 480] on button "Berikutnya" at bounding box center [286, 487] width 192 height 48
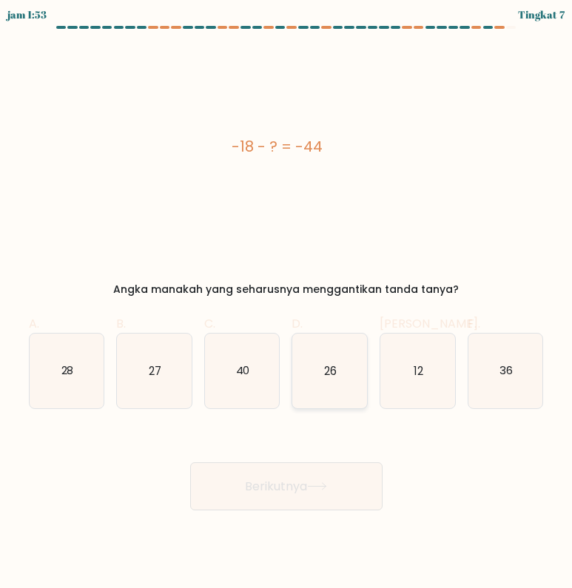
click at [332, 383] on icon "26" at bounding box center [329, 371] width 75 height 75
click at [287, 304] on input "D. 26" at bounding box center [286, 300] width 1 height 10
radio input "true"
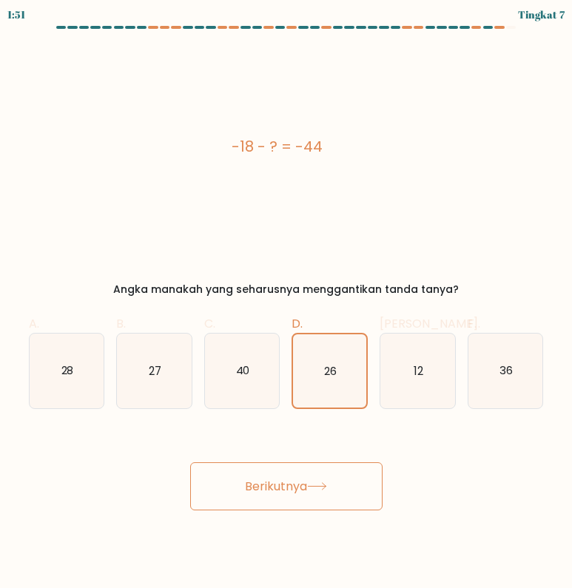
click at [327, 483] on icon at bounding box center [317, 487] width 20 height 8
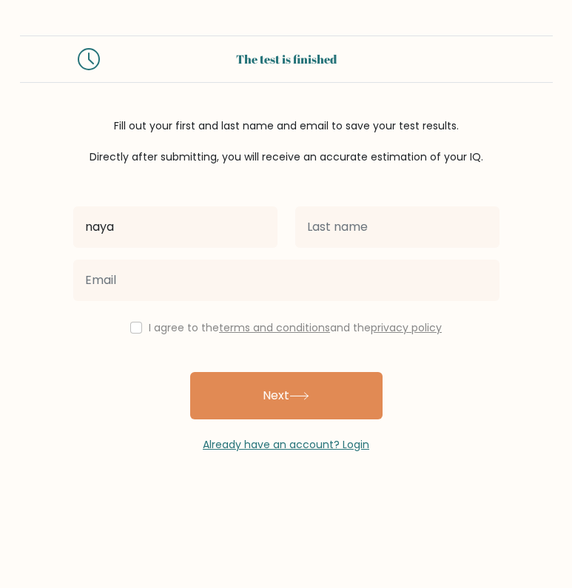
type input "naya"
click at [338, 237] on div at bounding box center [397, 227] width 222 height 53
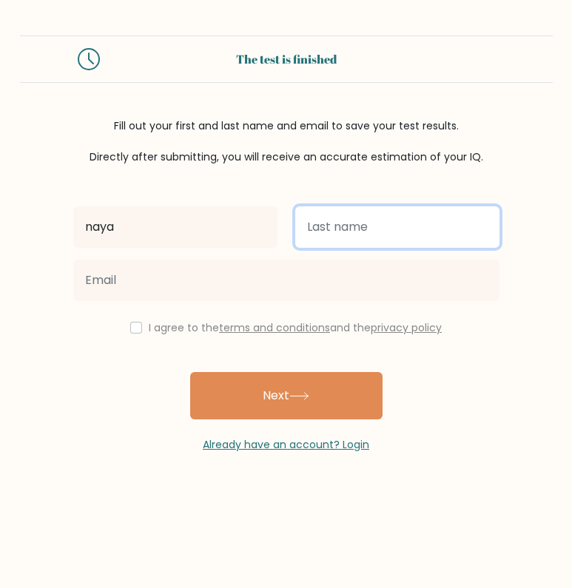
click at [338, 237] on input "text" at bounding box center [397, 227] width 204 height 41
type input "naya"
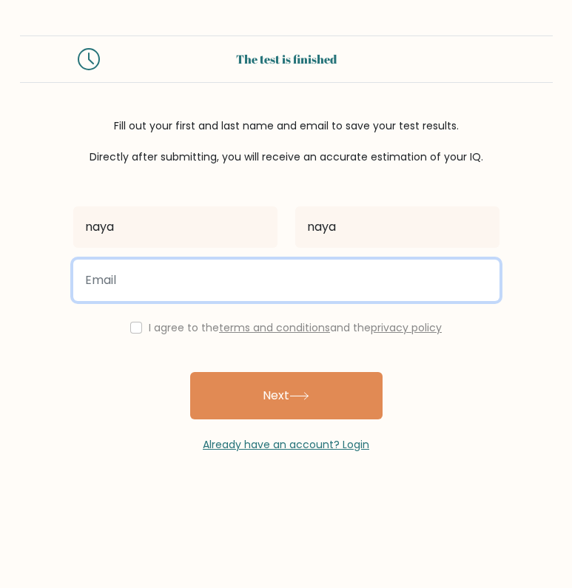
click at [208, 282] on input "email" at bounding box center [286, 280] width 426 height 41
drag, startPoint x: 142, startPoint y: 288, endPoint x: 208, endPoint y: 350, distance: 90.6
click at [142, 288] on input "email" at bounding box center [286, 280] width 426 height 41
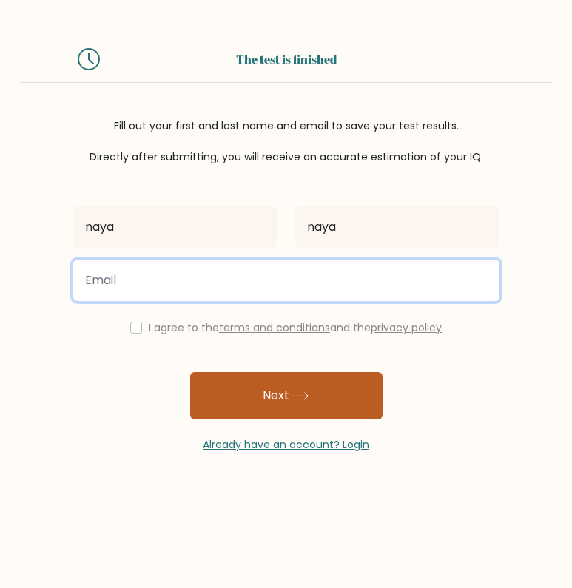
paste input "sepiaayuzz657@gmail.com"
type input "sepiaayuzz657@gmail.com"
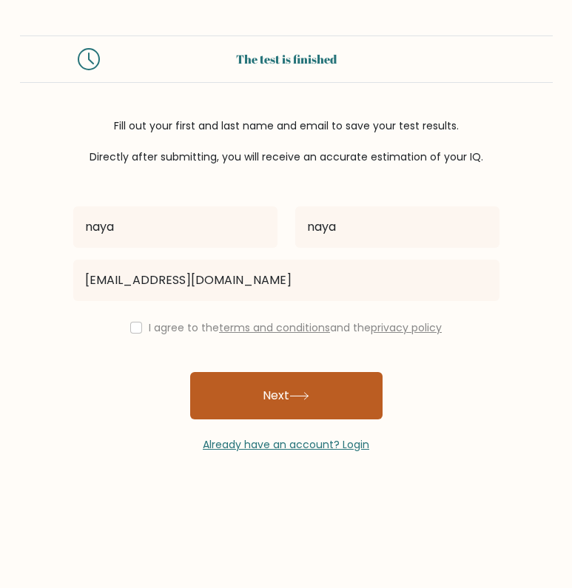
click at [255, 387] on button "Next" at bounding box center [286, 395] width 192 height 47
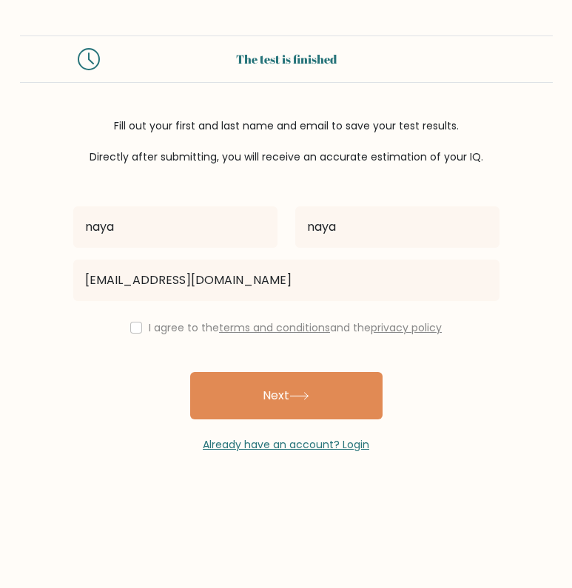
drag, startPoint x: 119, startPoint y: 323, endPoint x: 134, endPoint y: 324, distance: 14.8
click at [121, 323] on div "I agree to the terms and conditions and the privacy policy" at bounding box center [286, 328] width 444 height 18
click at [134, 324] on input "checkbox" at bounding box center [136, 328] width 12 height 12
checkbox input "true"
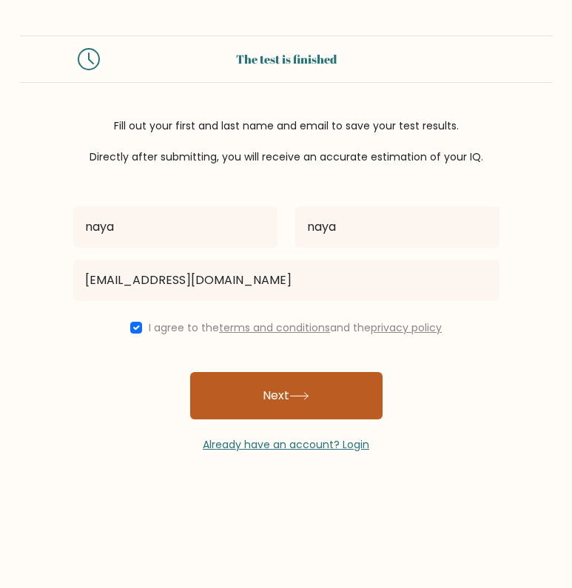
click at [256, 407] on button "Next" at bounding box center [286, 395] width 192 height 47
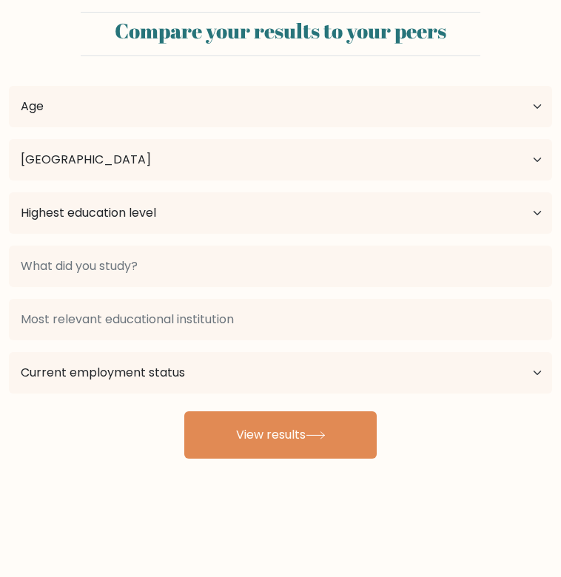
click at [466, 232] on div "naya naya Age Under [DEMOGRAPHIC_DATA] [DEMOGRAPHIC_DATA] [DEMOGRAPHIC_DATA] [D…" at bounding box center [280, 263] width 561 height 391
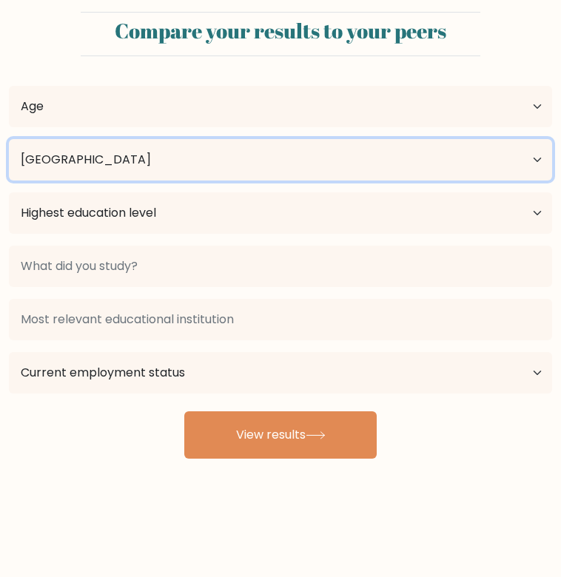
click at [462, 181] on select "Country [GEOGRAPHIC_DATA] [GEOGRAPHIC_DATA] [GEOGRAPHIC_DATA] [US_STATE] [GEOGR…" at bounding box center [280, 159] width 543 height 41
select select "ID"
click at [298, 180] on select "Country [GEOGRAPHIC_DATA] [GEOGRAPHIC_DATA] [GEOGRAPHIC_DATA] [US_STATE] [GEOGR…" at bounding box center [280, 159] width 543 height 41
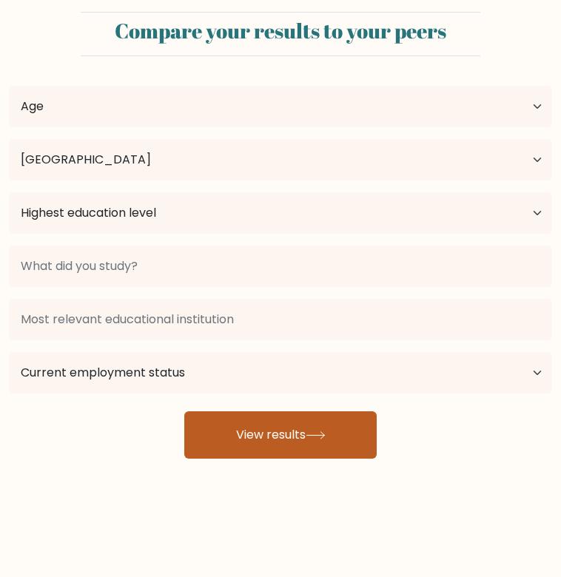
click at [343, 441] on button "View results" at bounding box center [280, 435] width 192 height 47
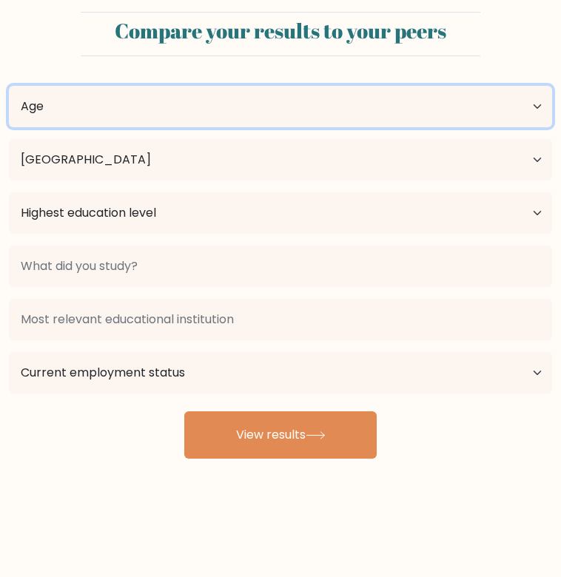
click at [152, 127] on select "Age Under [DEMOGRAPHIC_DATA] [DEMOGRAPHIC_DATA] [DEMOGRAPHIC_DATA] [DEMOGRAPHIC…" at bounding box center [280, 106] width 543 height 41
click at [9, 127] on select "Age Under [DEMOGRAPHIC_DATA] [DEMOGRAPHIC_DATA] [DEMOGRAPHIC_DATA] [DEMOGRAPHIC…" at bounding box center [280, 106] width 543 height 41
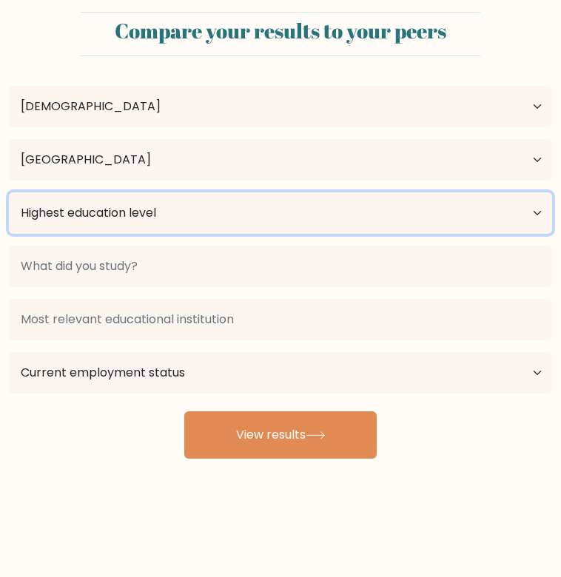
click at [131, 234] on select "Highest education level No schooling Primary Lower Secondary Upper Secondary Oc…" at bounding box center [280, 212] width 543 height 41
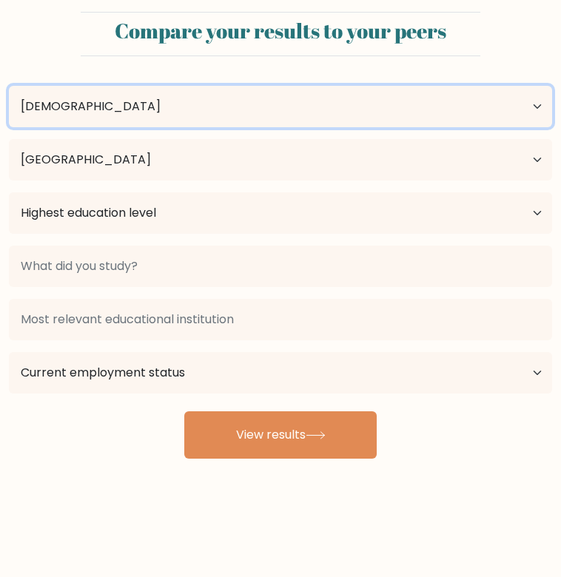
click at [123, 127] on select "Age Under [DEMOGRAPHIC_DATA] [DEMOGRAPHIC_DATA] [DEMOGRAPHIC_DATA] [DEMOGRAPHIC…" at bounding box center [280, 106] width 543 height 41
select select "18_24"
click at [9, 127] on select "Age Under [DEMOGRAPHIC_DATA] [DEMOGRAPHIC_DATA] [DEMOGRAPHIC_DATA] [DEMOGRAPHIC…" at bounding box center [280, 106] width 543 height 41
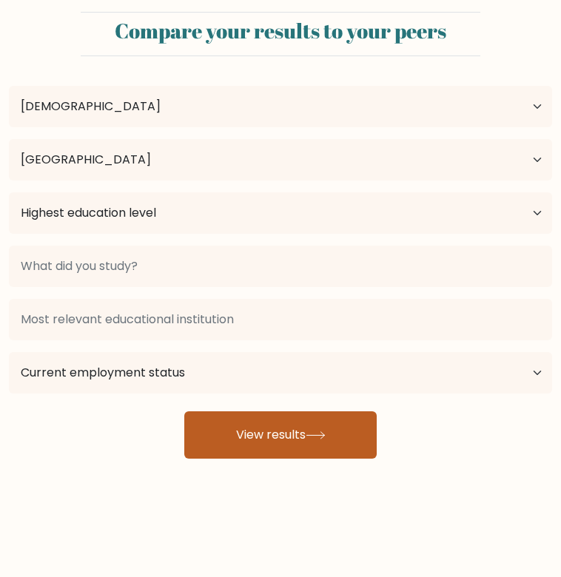
click at [219, 432] on button "View results" at bounding box center [280, 435] width 192 height 47
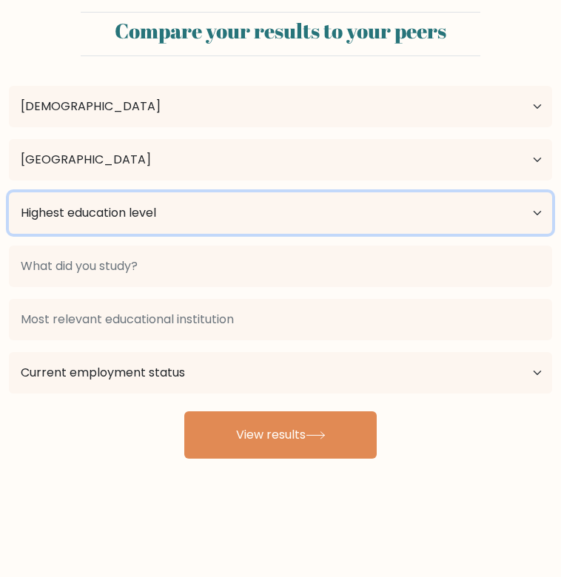
click at [161, 234] on select "Highest education level No schooling Primary Lower Secondary Upper Secondary Oc…" at bounding box center [280, 212] width 543 height 41
select select "upper_secondary"
click at [9, 234] on select "Highest education level No schooling Primary Lower Secondary Upper Secondary Oc…" at bounding box center [280, 212] width 543 height 41
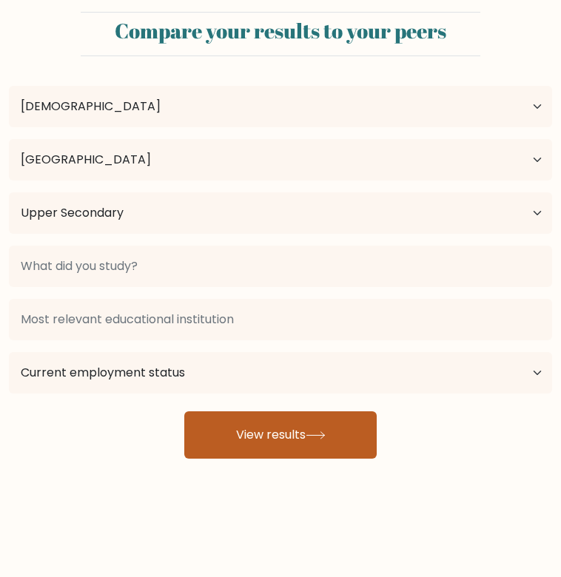
click at [259, 422] on button "View results" at bounding box center [280, 435] width 192 height 47
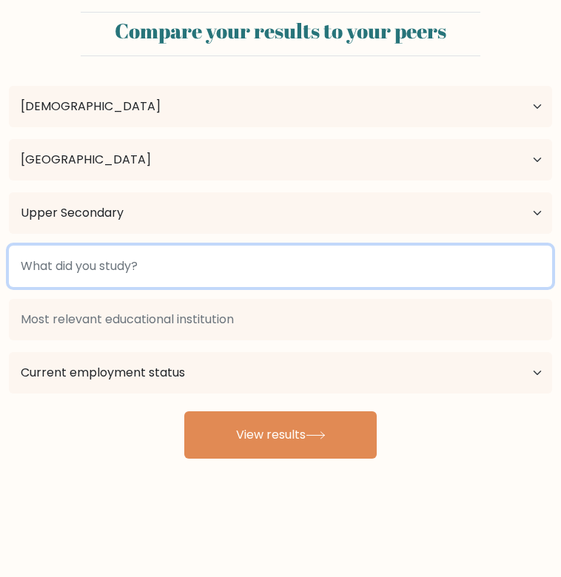
click at [306, 260] on input at bounding box center [280, 266] width 543 height 41
